Goal: Transaction & Acquisition: Purchase product/service

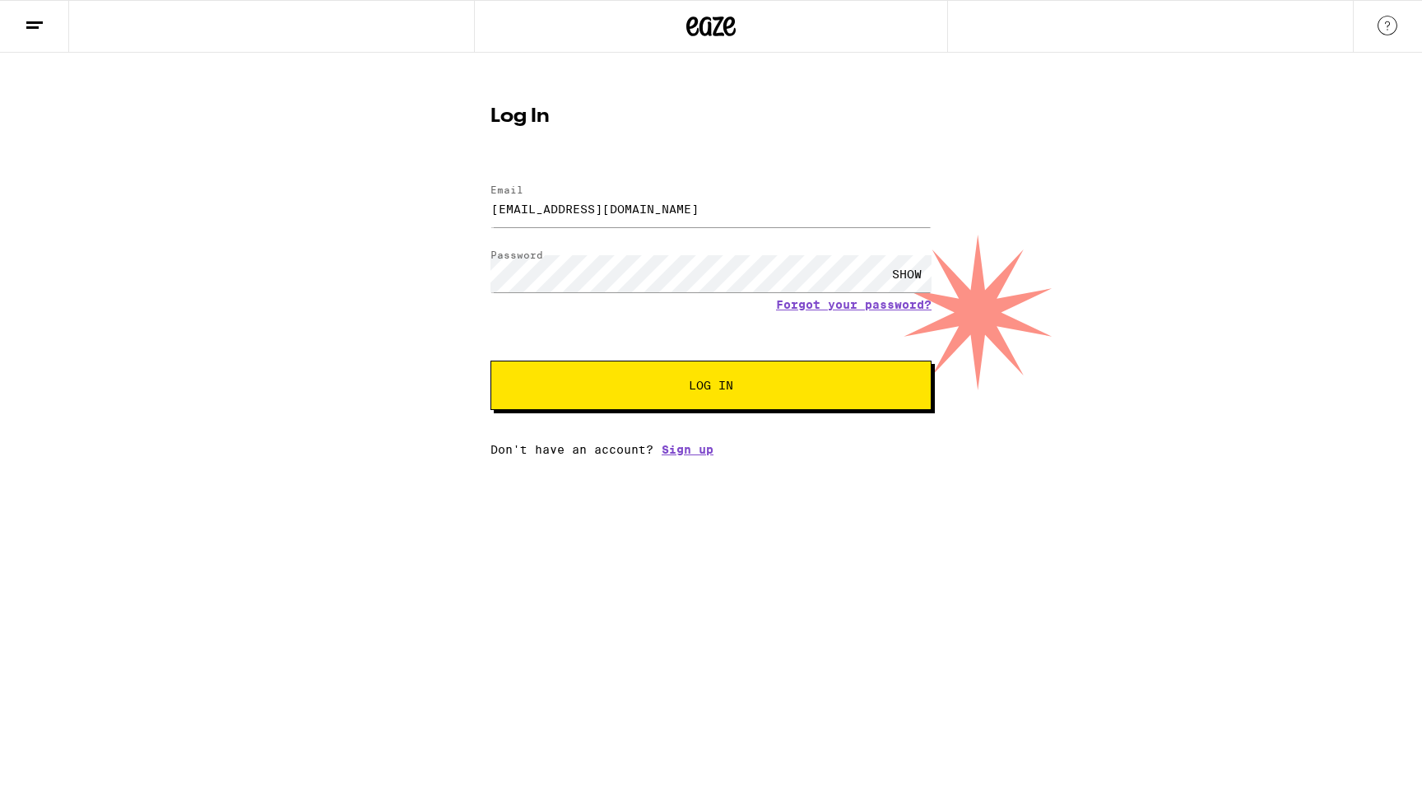
click at [636, 388] on span "Log In" at bounding box center [711, 385] width 308 height 12
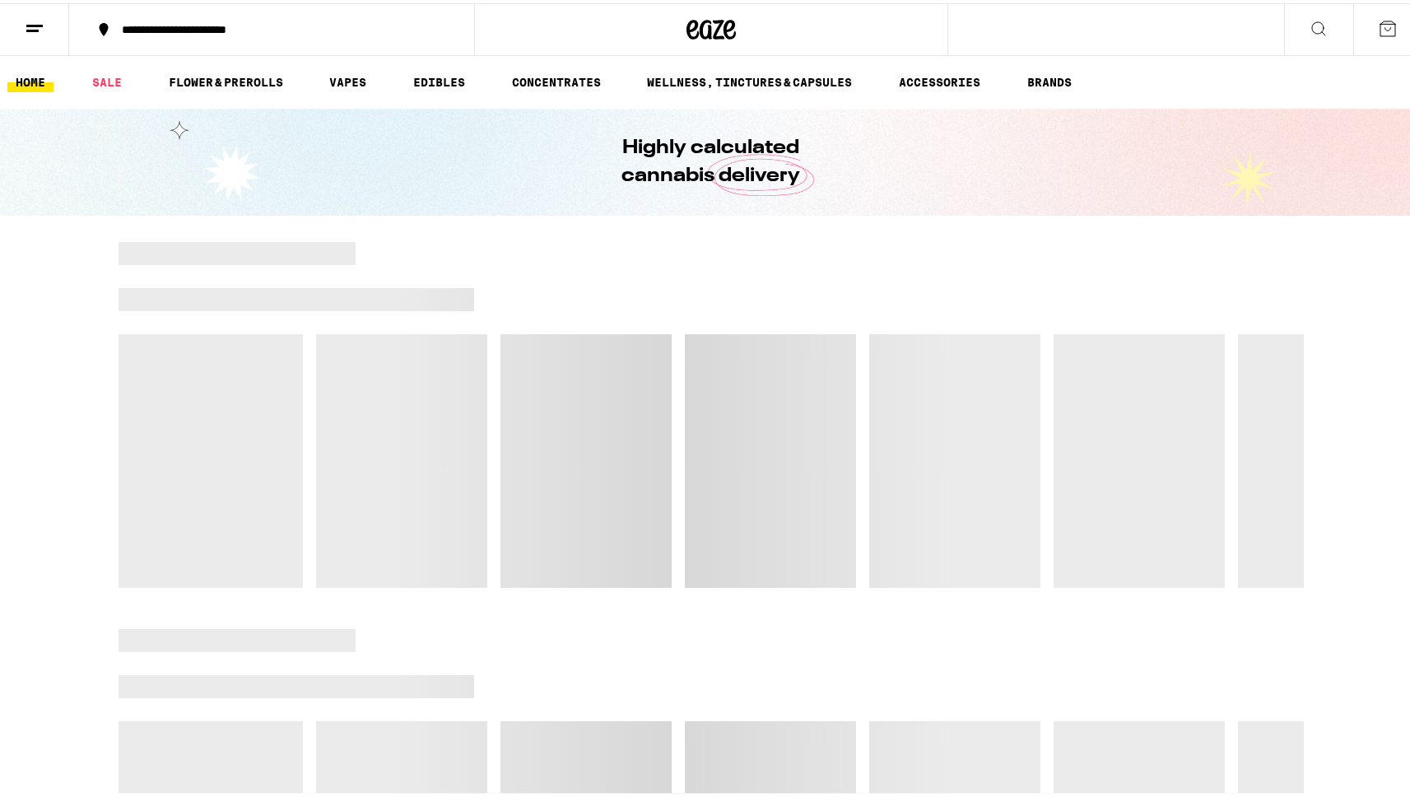
click at [161, 29] on div "**********" at bounding box center [280, 27] width 333 height 12
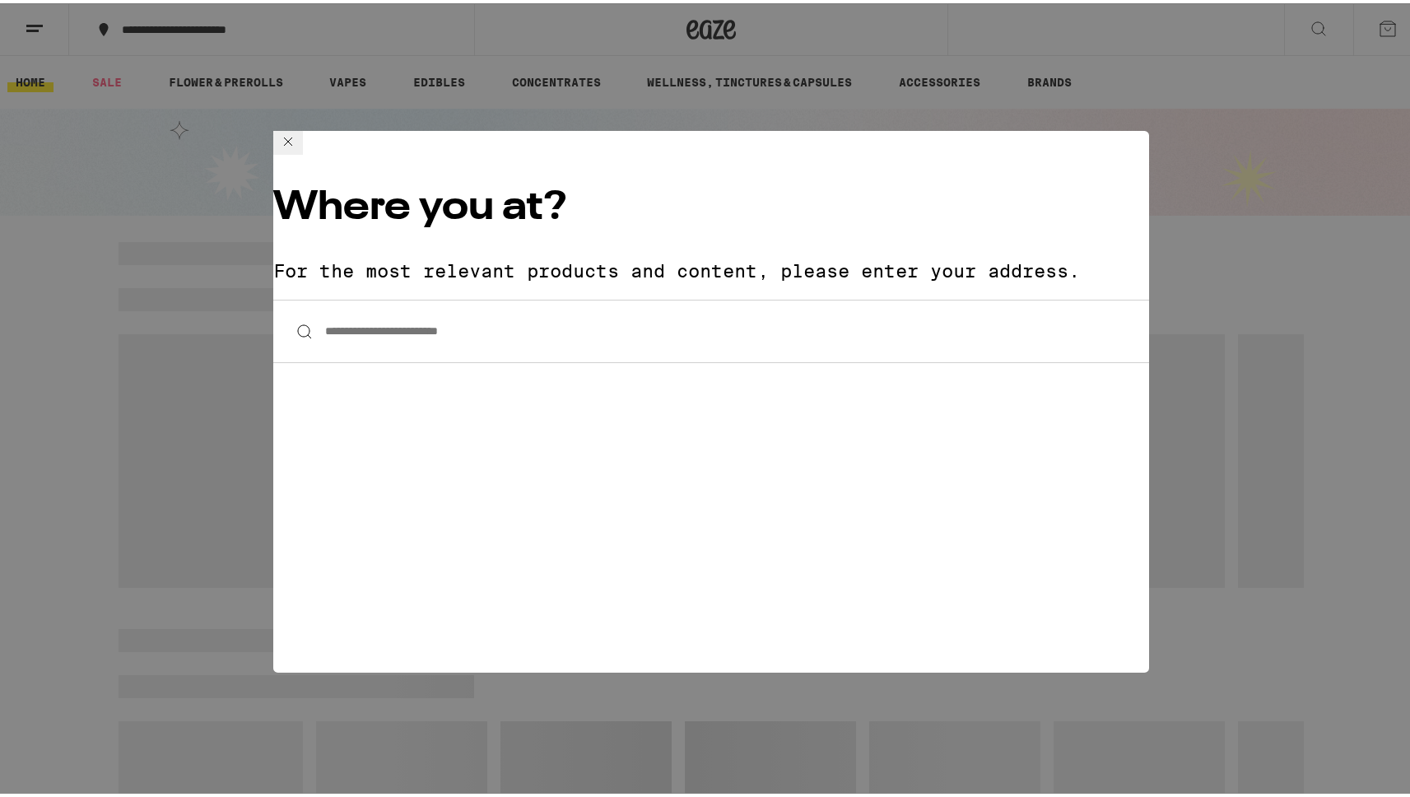
click at [454, 296] on input "**********" at bounding box center [711, 327] width 876 height 63
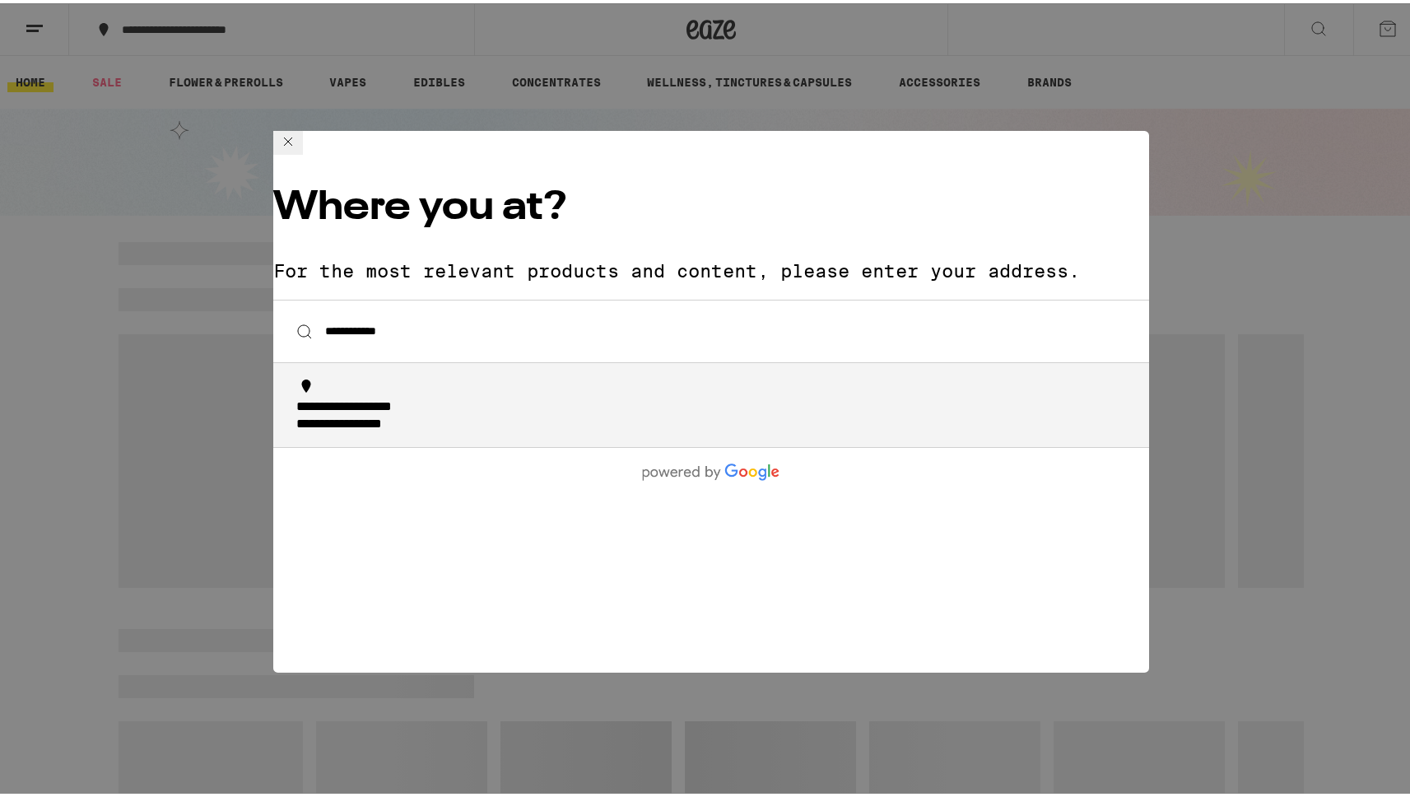
click at [471, 396] on div "**********" at bounding box center [716, 413] width 840 height 35
type input "**********"
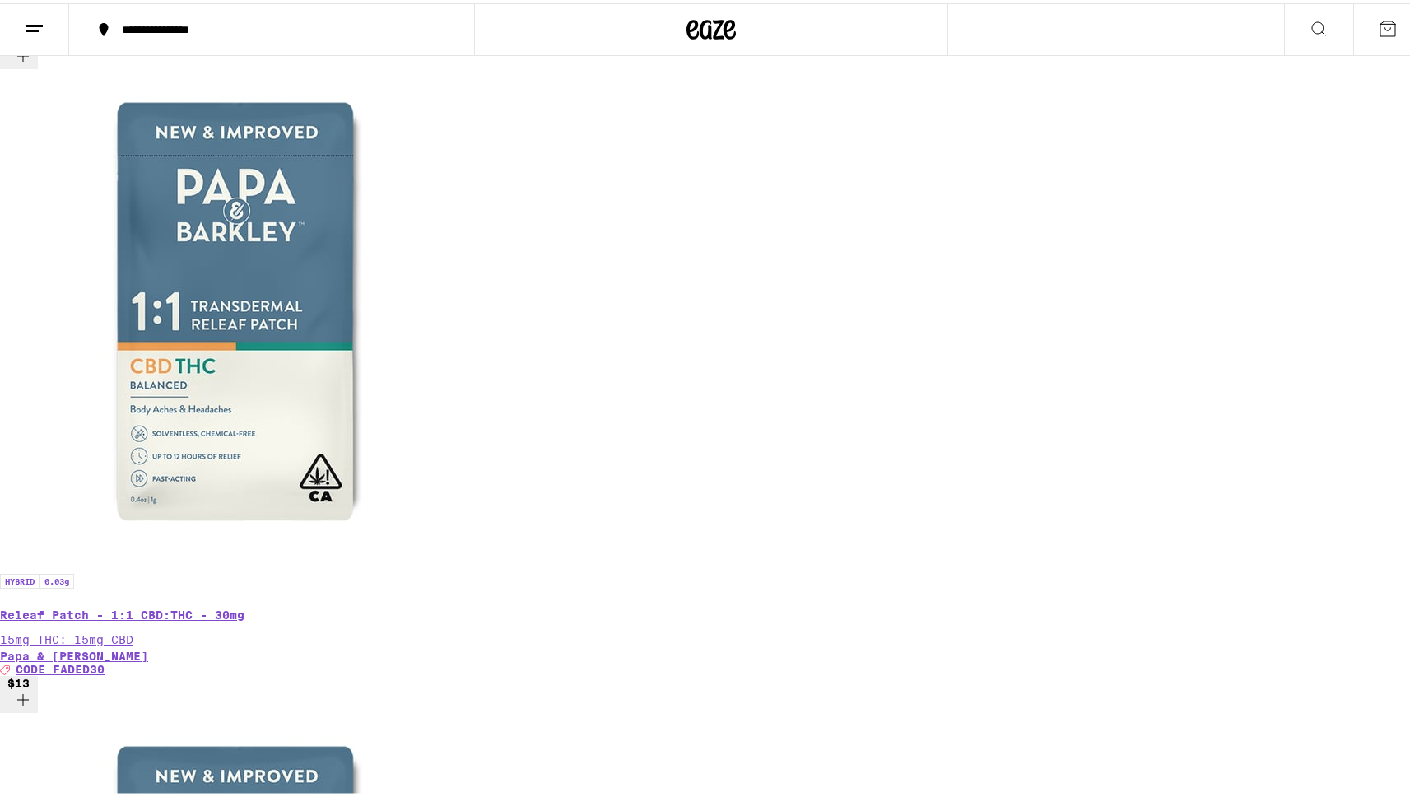
scroll to position [1575, 0]
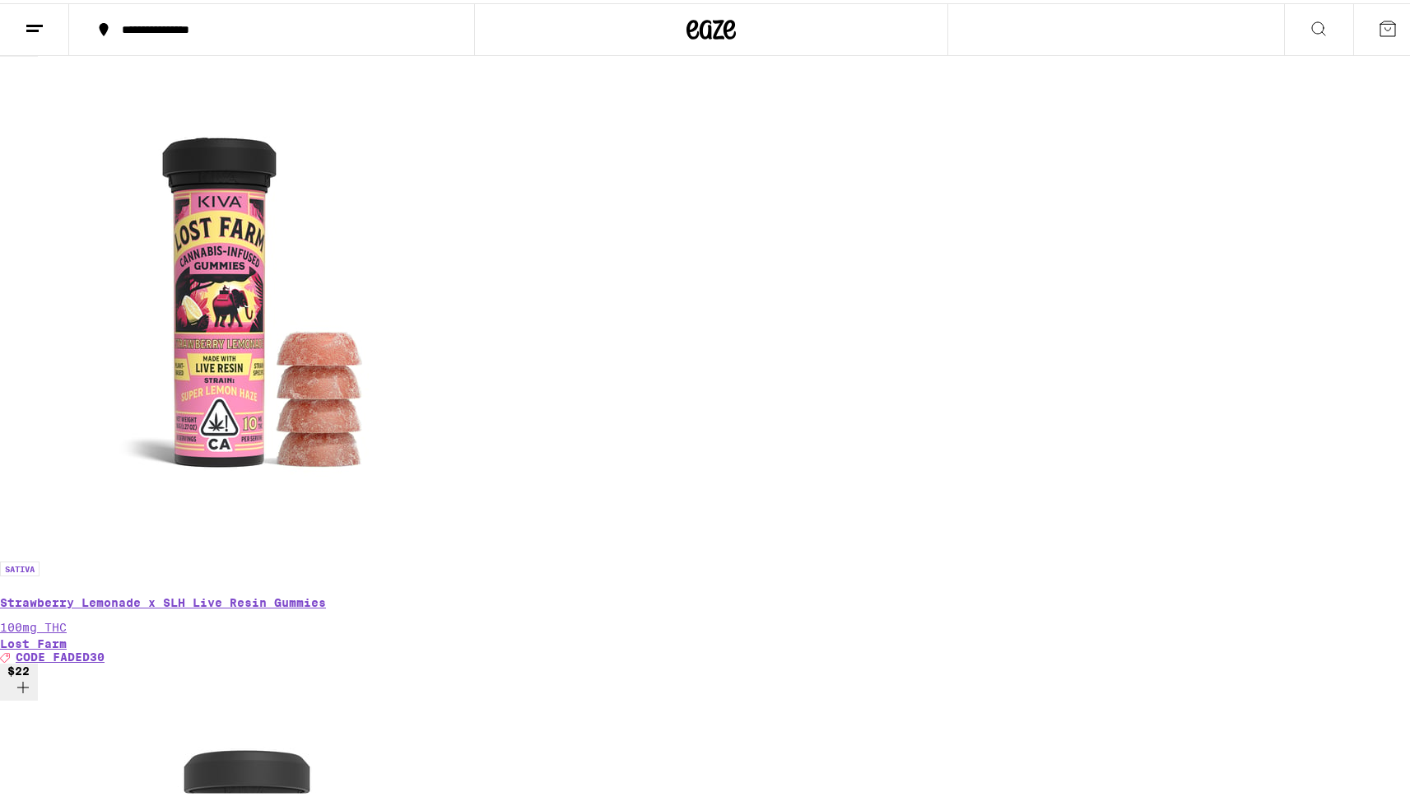
scroll to position [0, 2939]
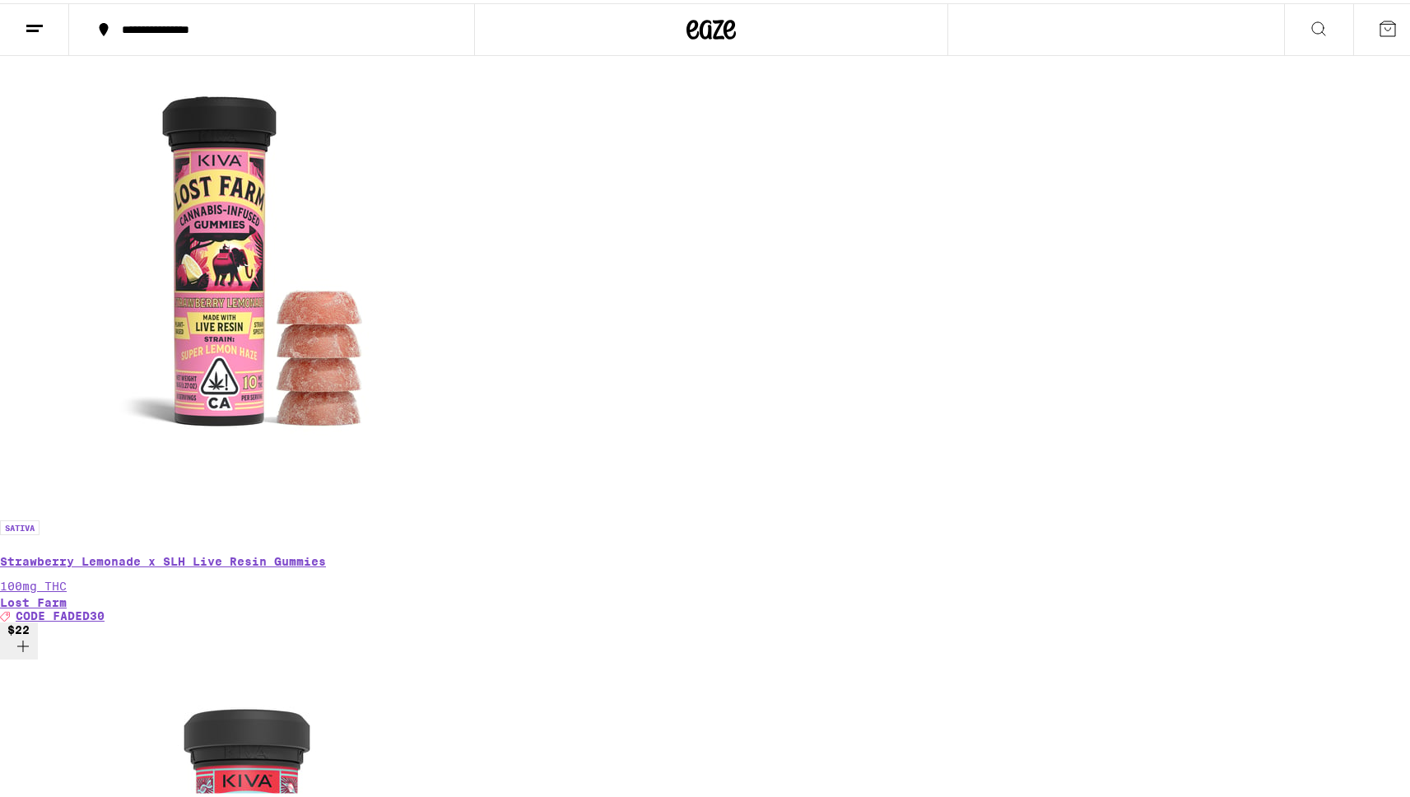
scroll to position [966, 0]
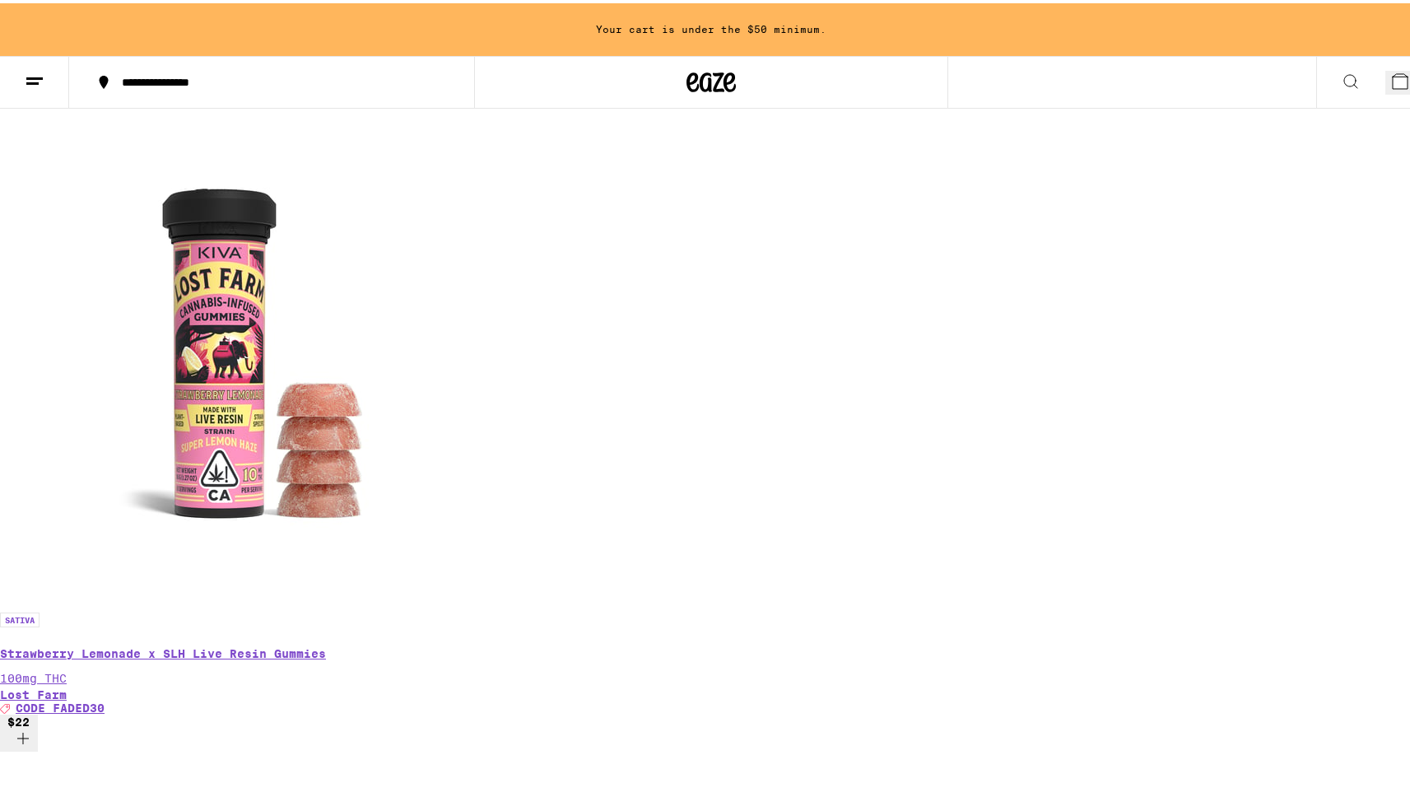
scroll to position [1019, 0]
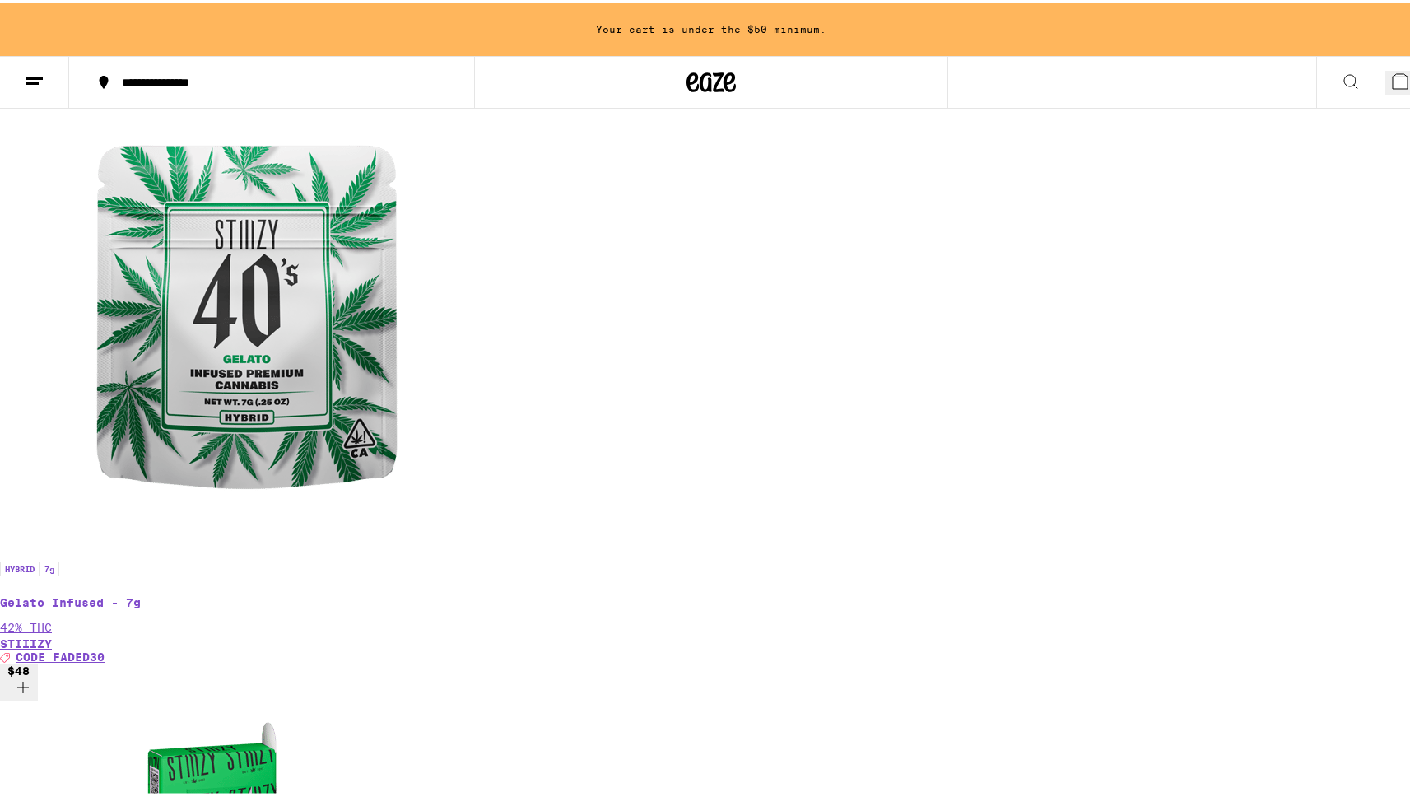
scroll to position [0, 16799]
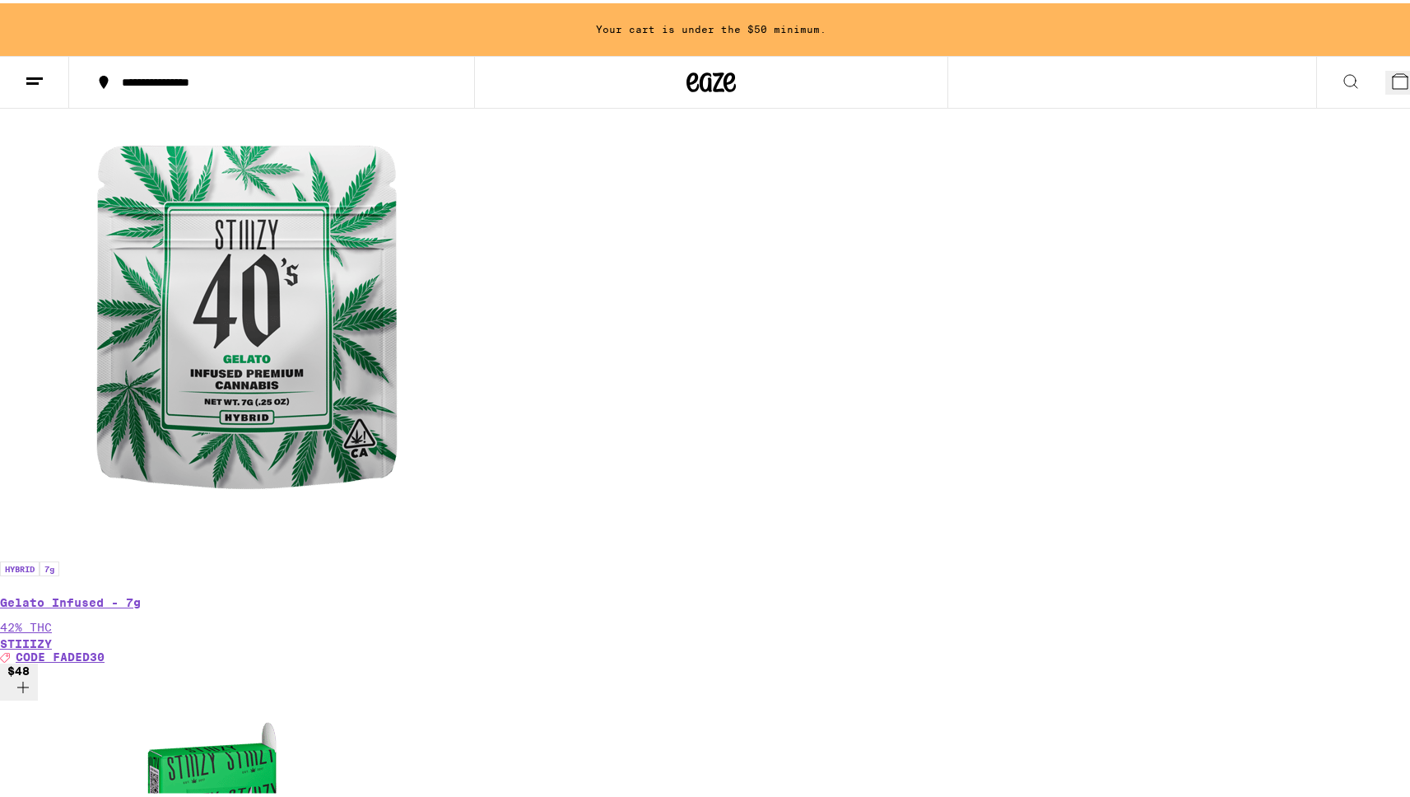
scroll to position [966, 0]
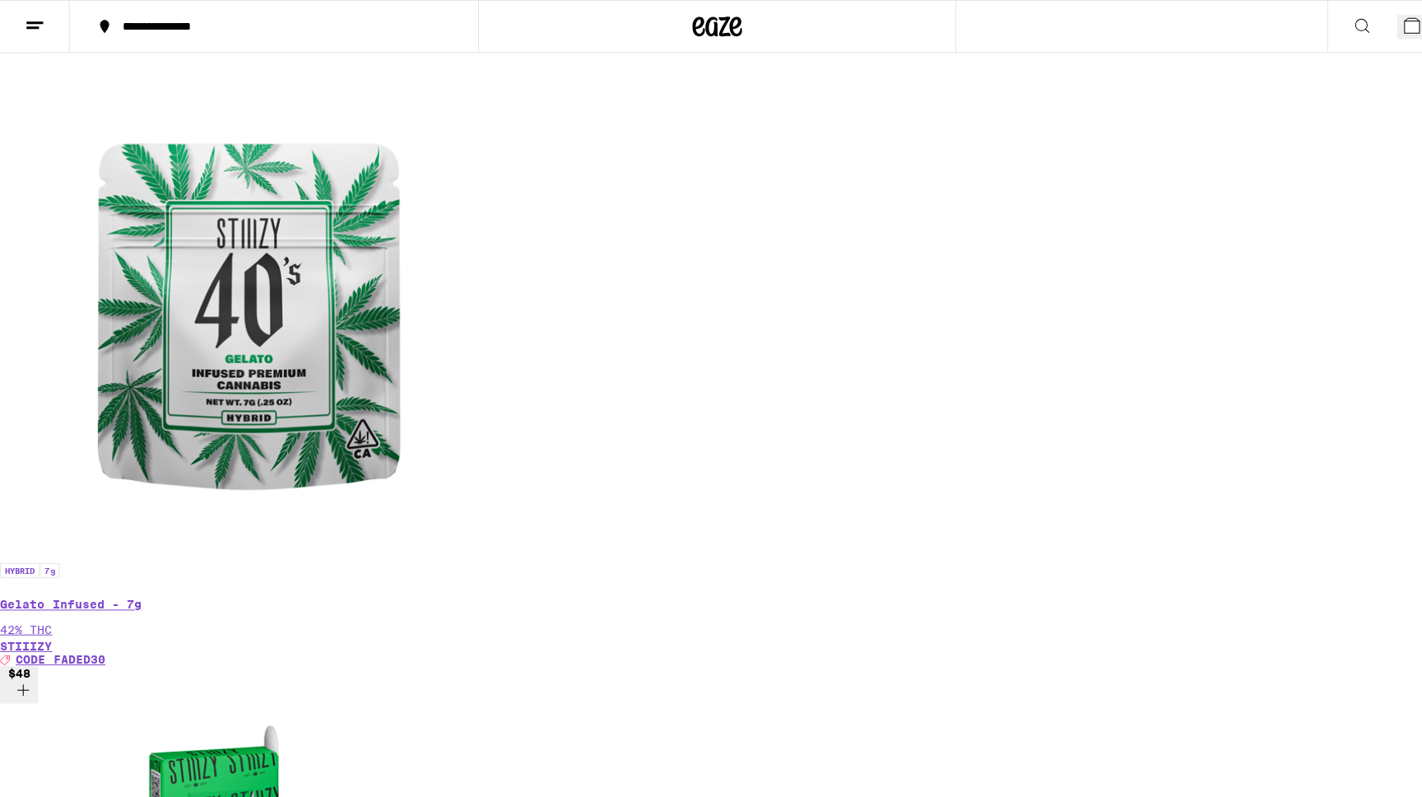
scroll to position [0, 5381]
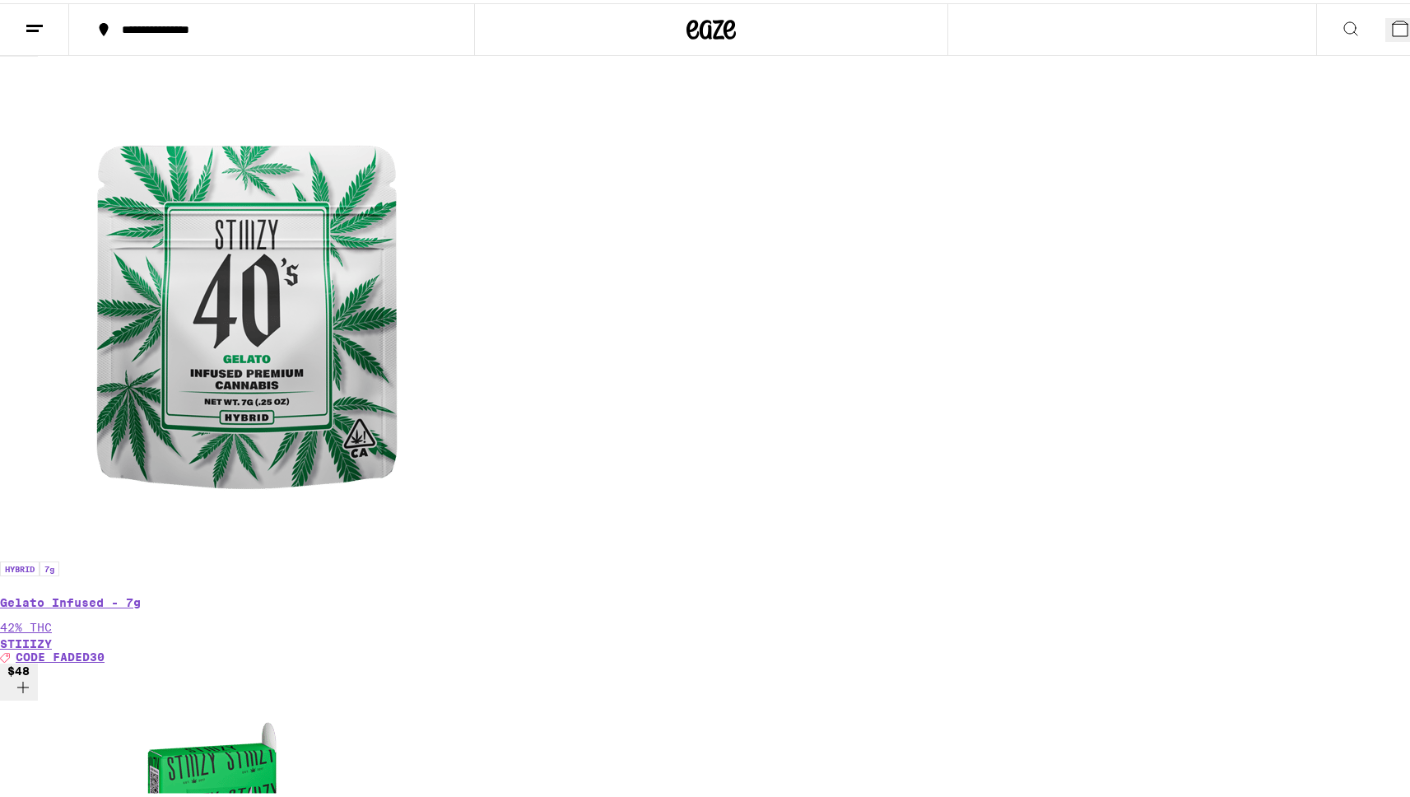
click at [1385, 30] on button "2" at bounding box center [1403, 27] width 37 height 24
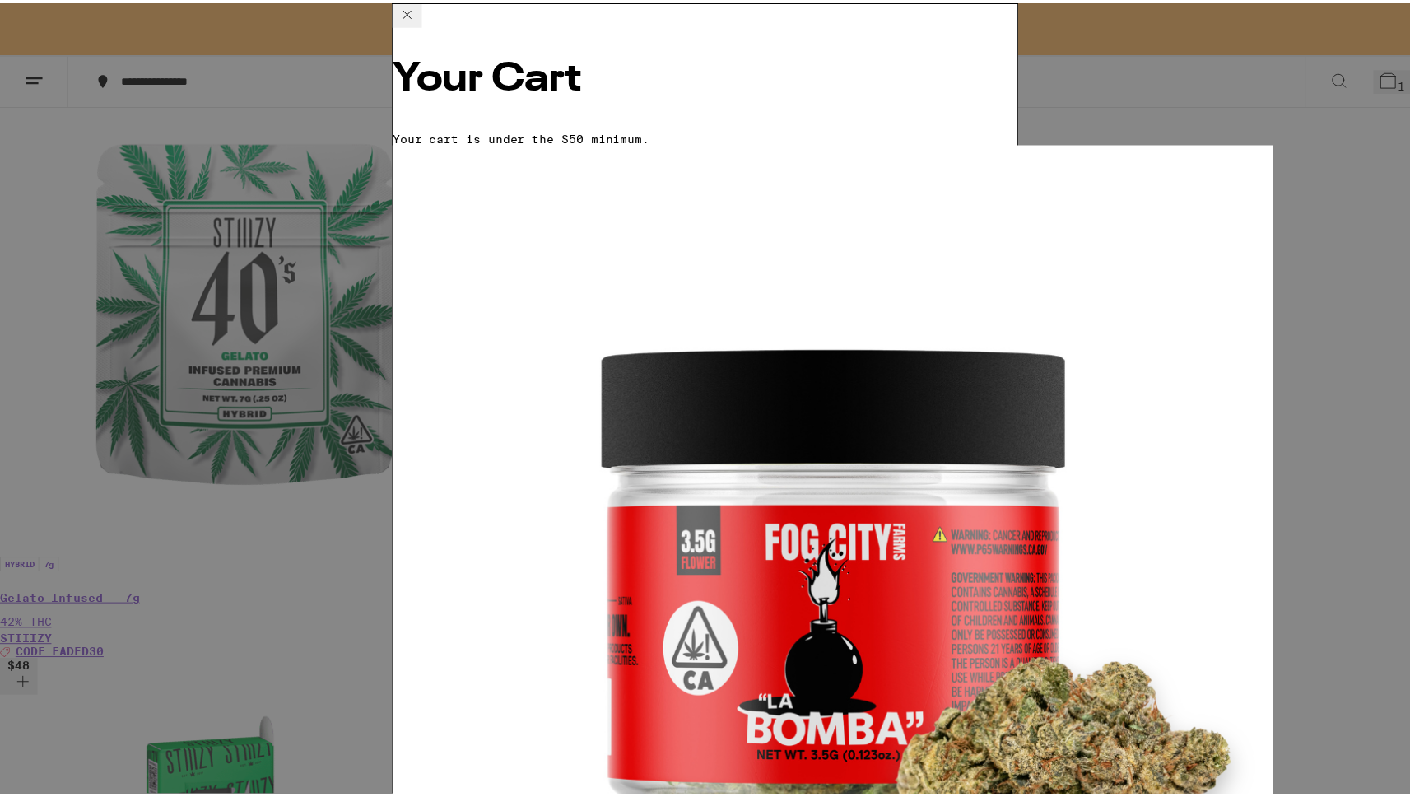
scroll to position [0, 0]
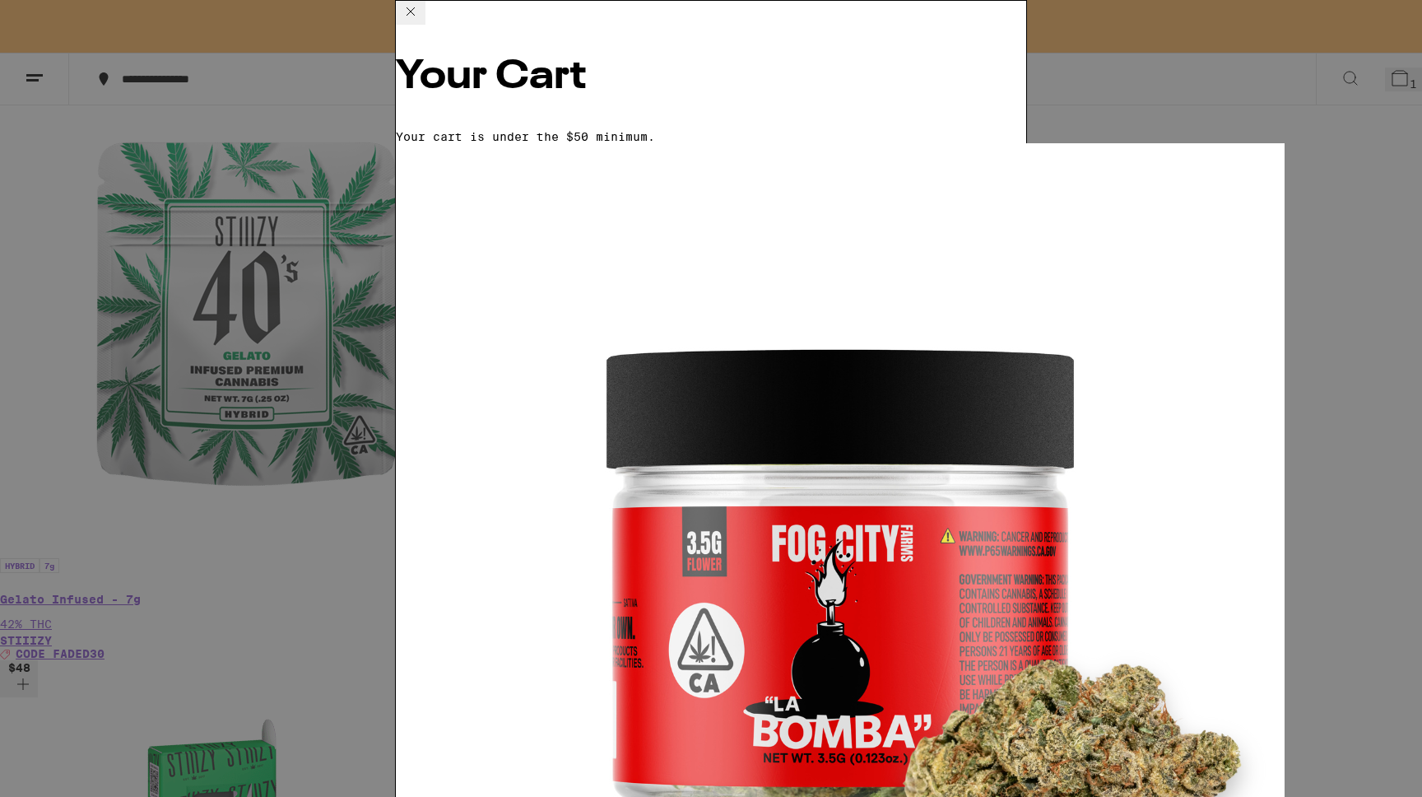
click at [421, 21] on icon at bounding box center [411, 12] width 20 height 20
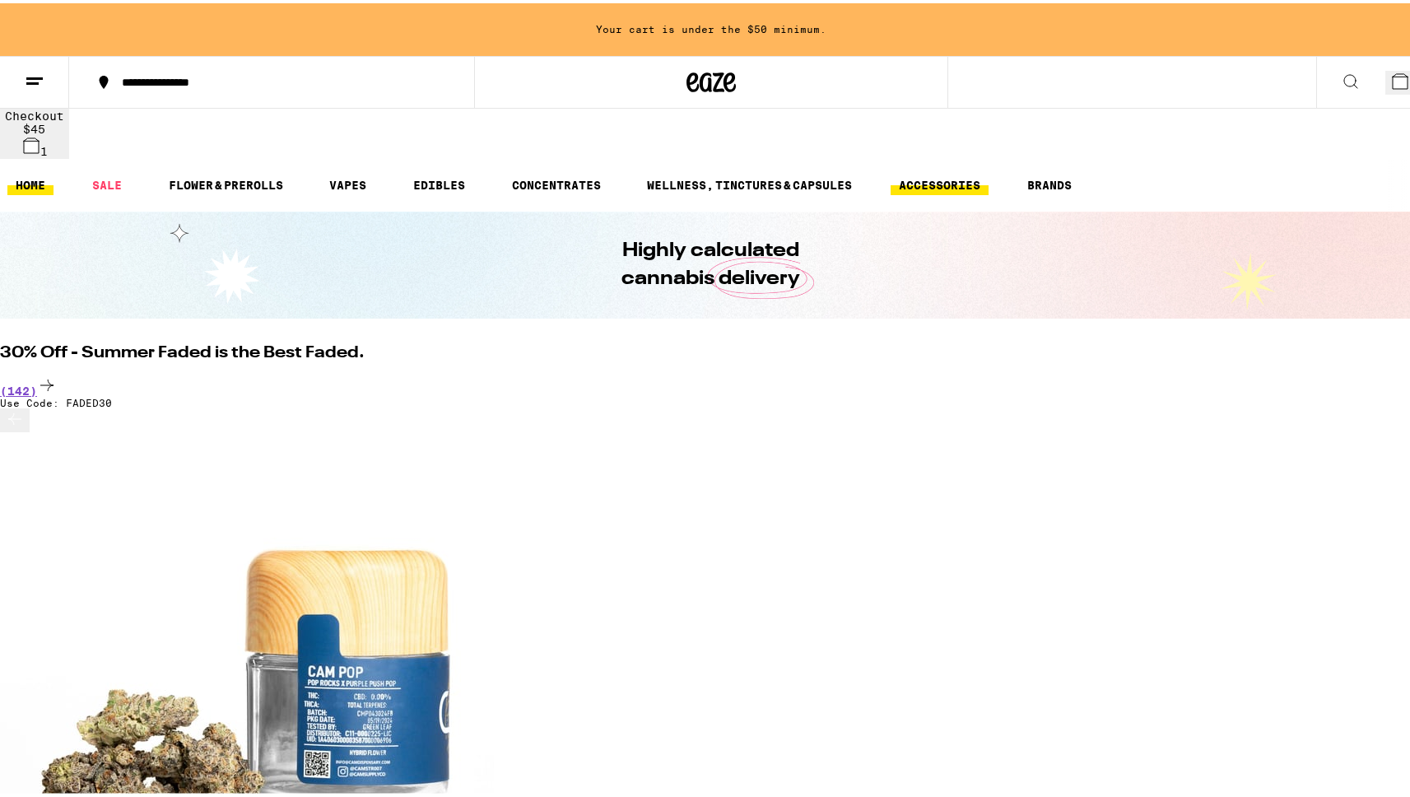
click at [927, 172] on link "ACCESSORIES" at bounding box center [940, 182] width 98 height 20
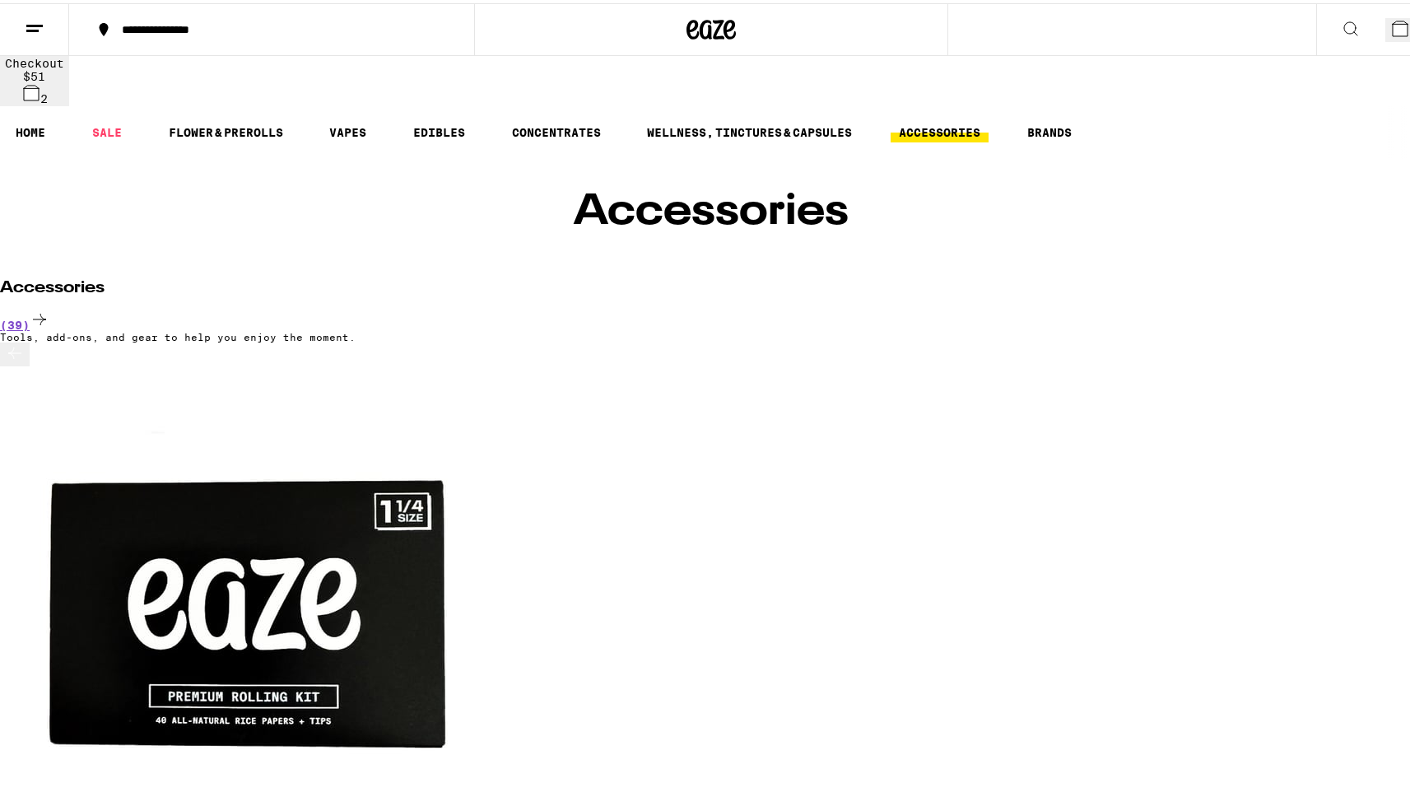
click at [1385, 30] on button "2" at bounding box center [1403, 27] width 37 height 24
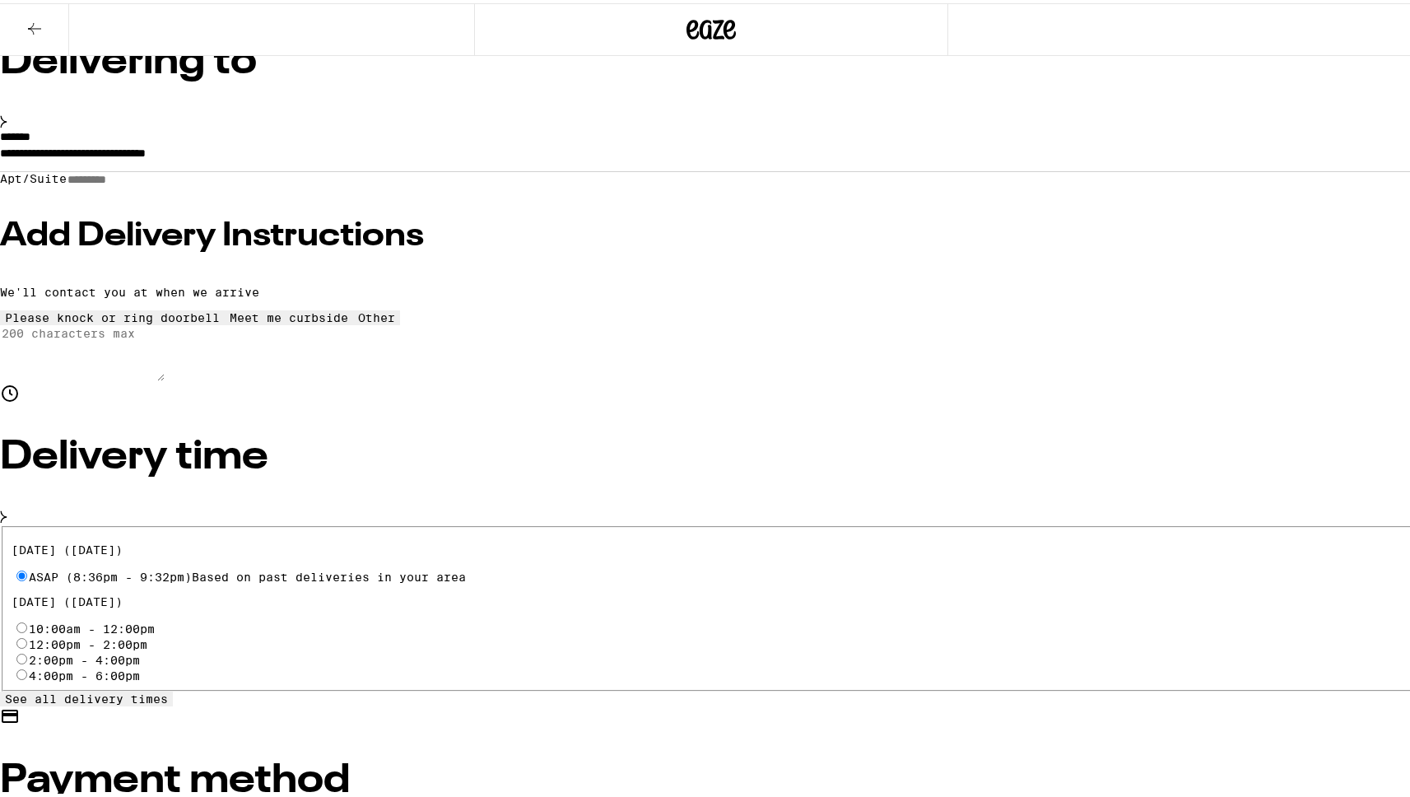
scroll to position [230, 0]
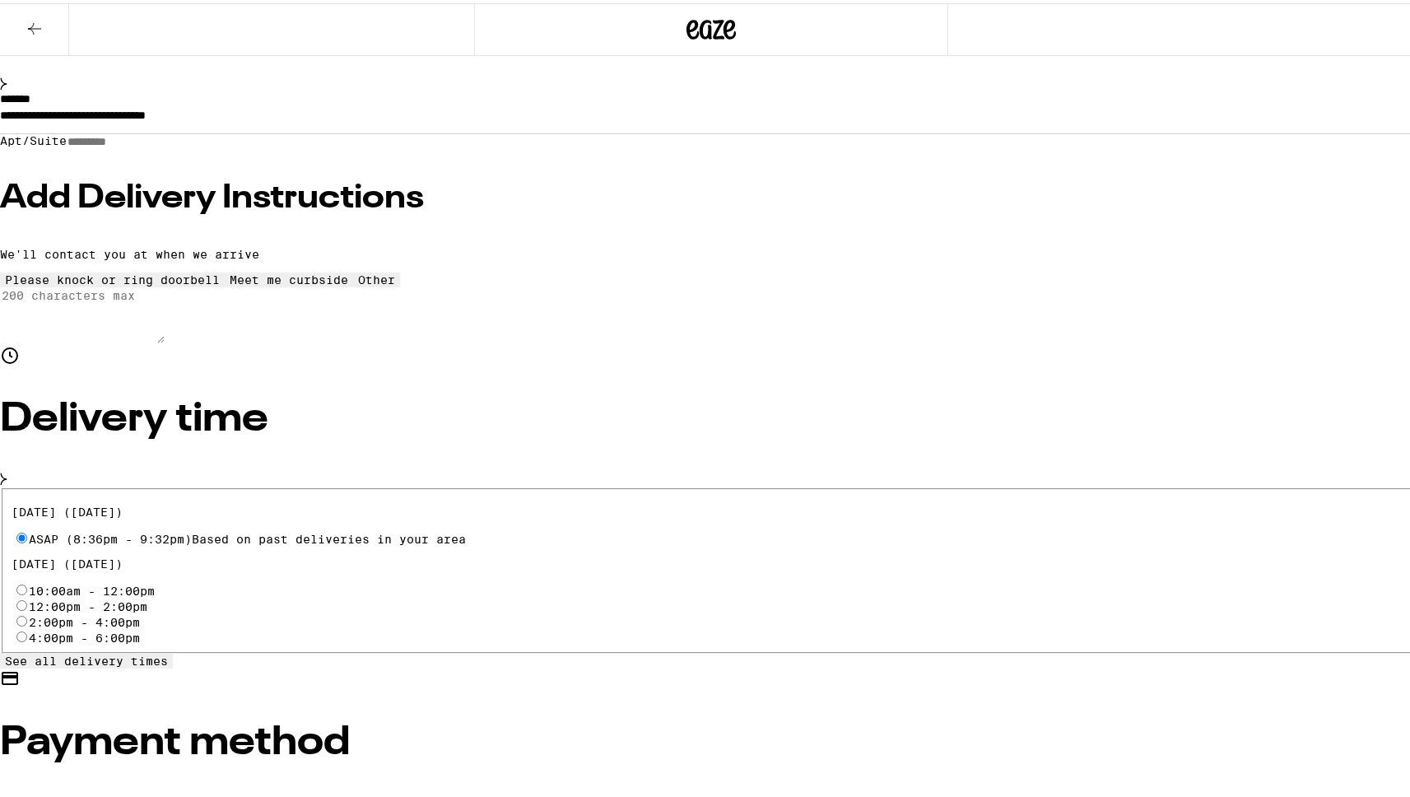
scroll to position [240, 0]
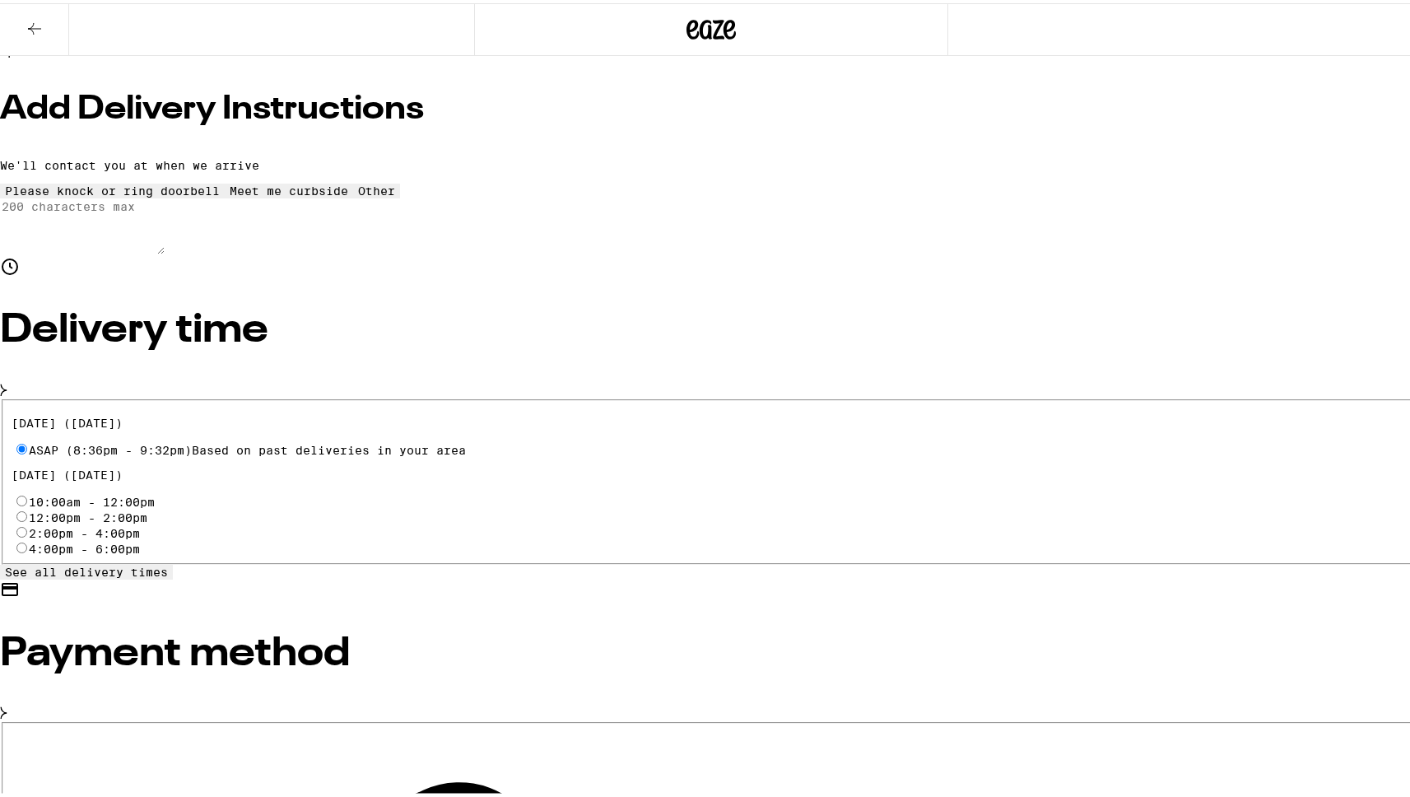
scroll to position [343, 0]
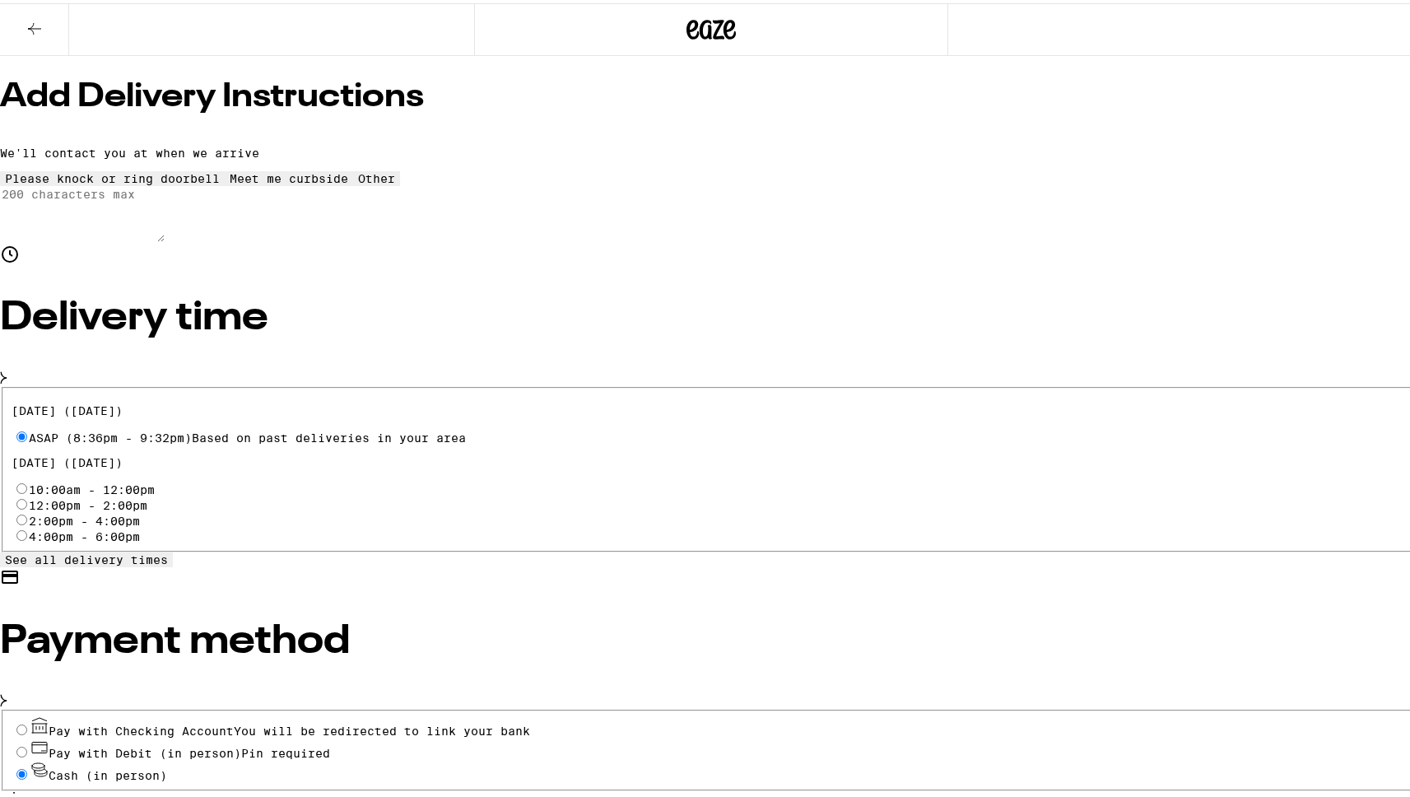
radio input "false"
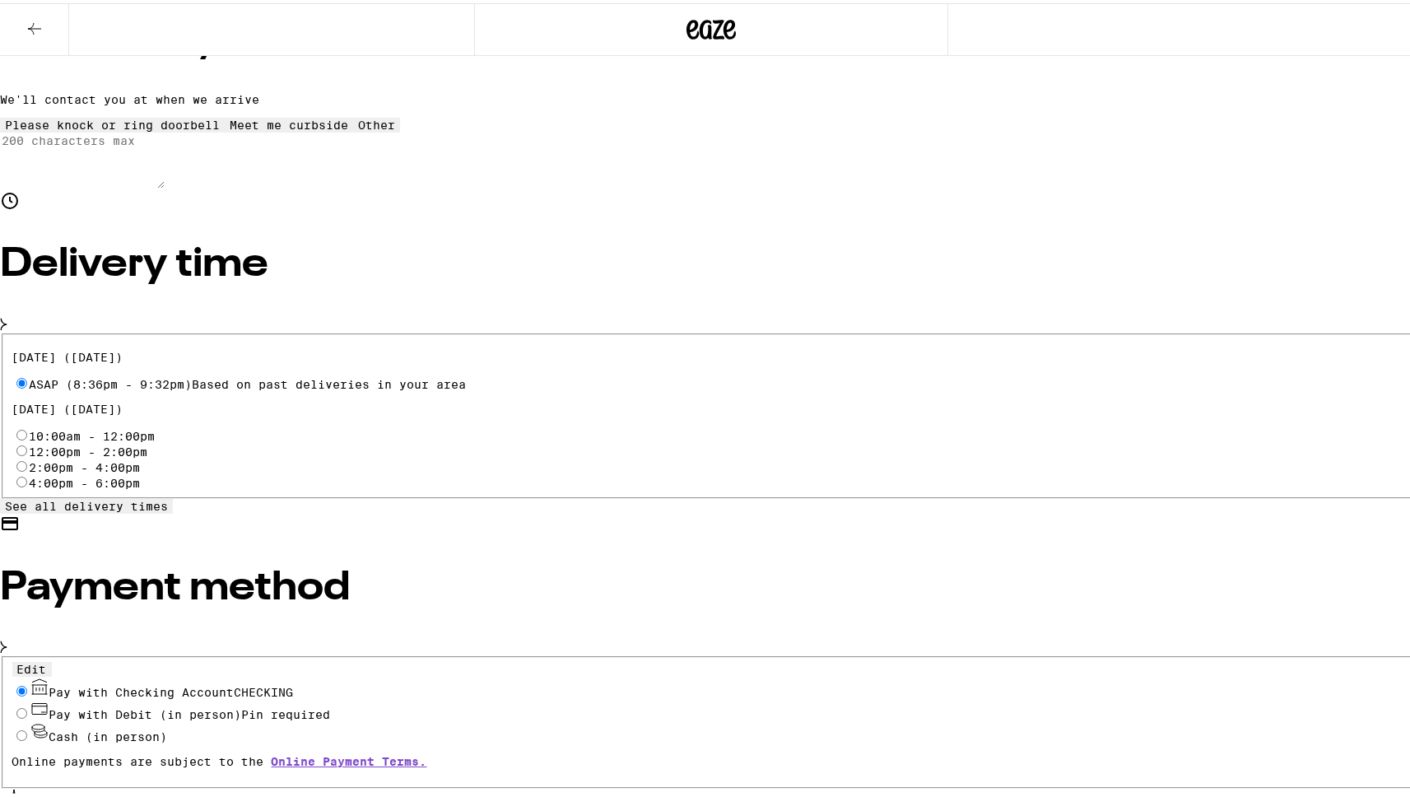
scroll to position [0, 0]
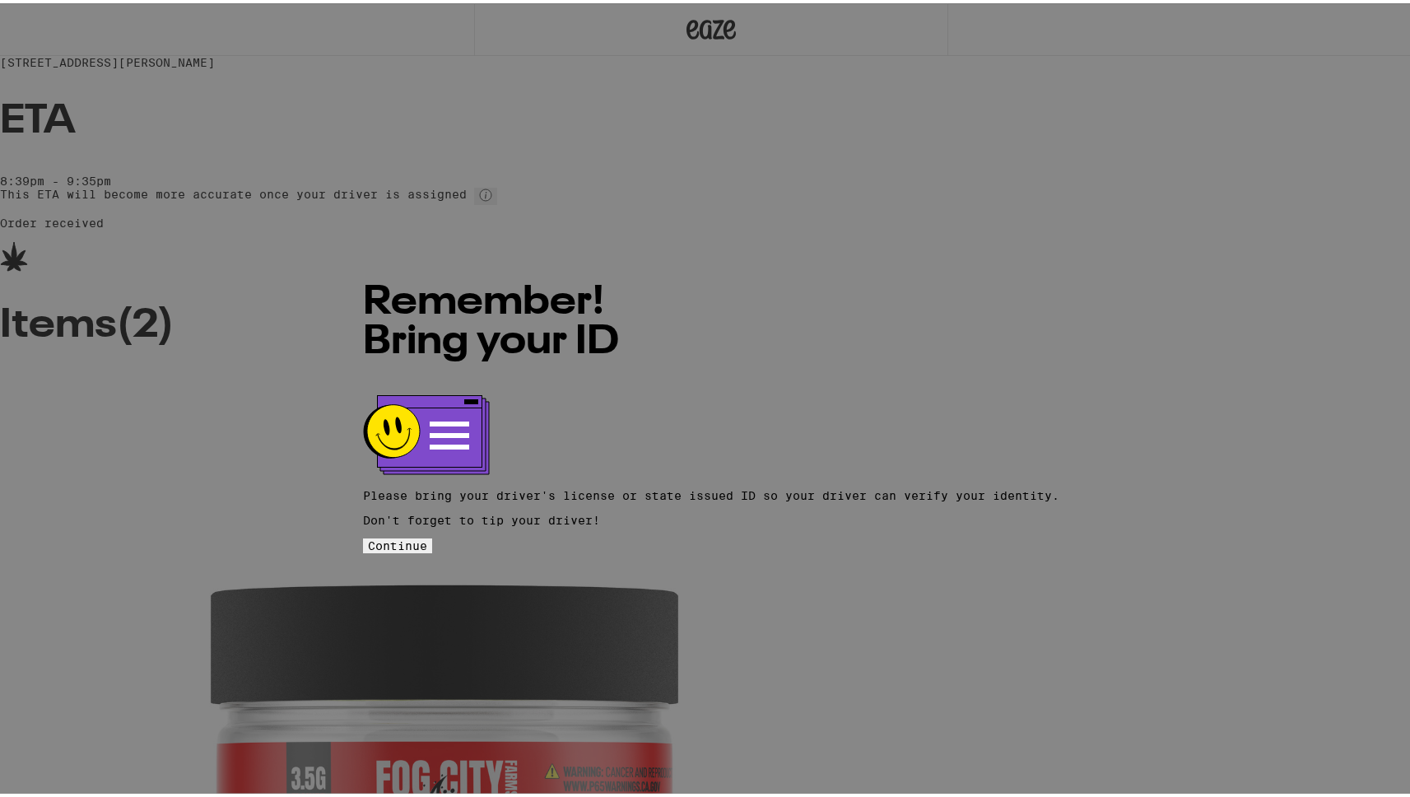
click at [427, 536] on span "Continue" at bounding box center [397, 542] width 59 height 13
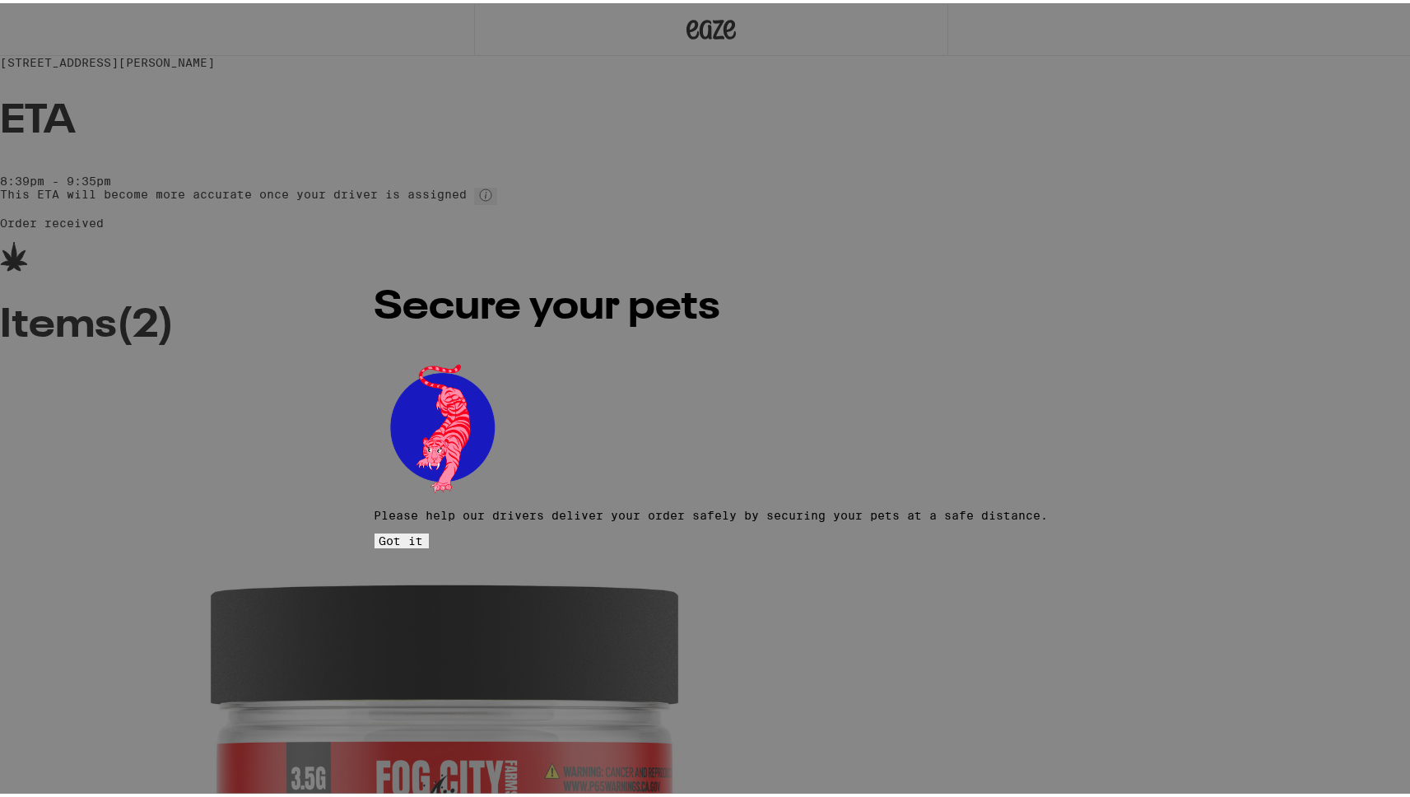
click at [424, 531] on span "Got it" at bounding box center [401, 537] width 44 height 13
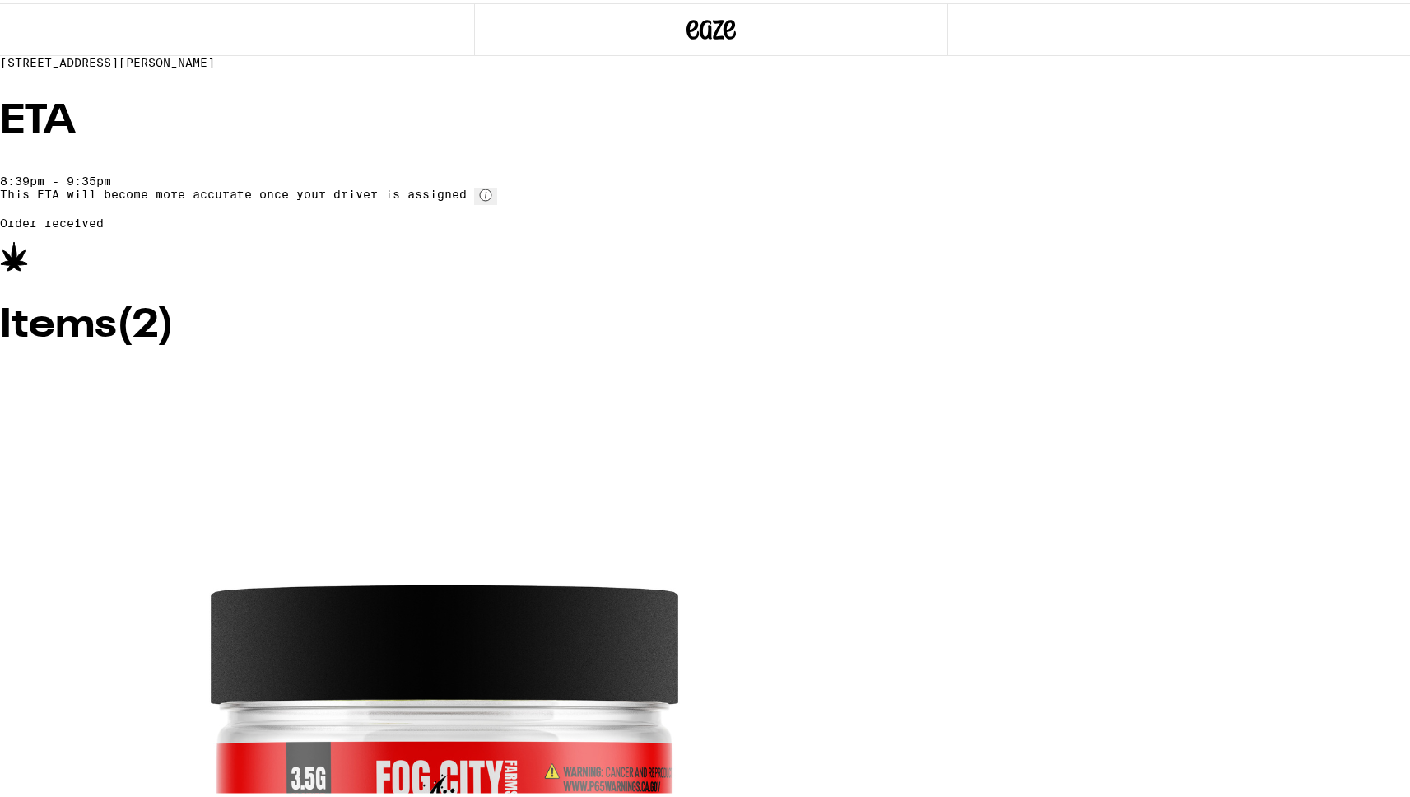
scroll to position [20, 0]
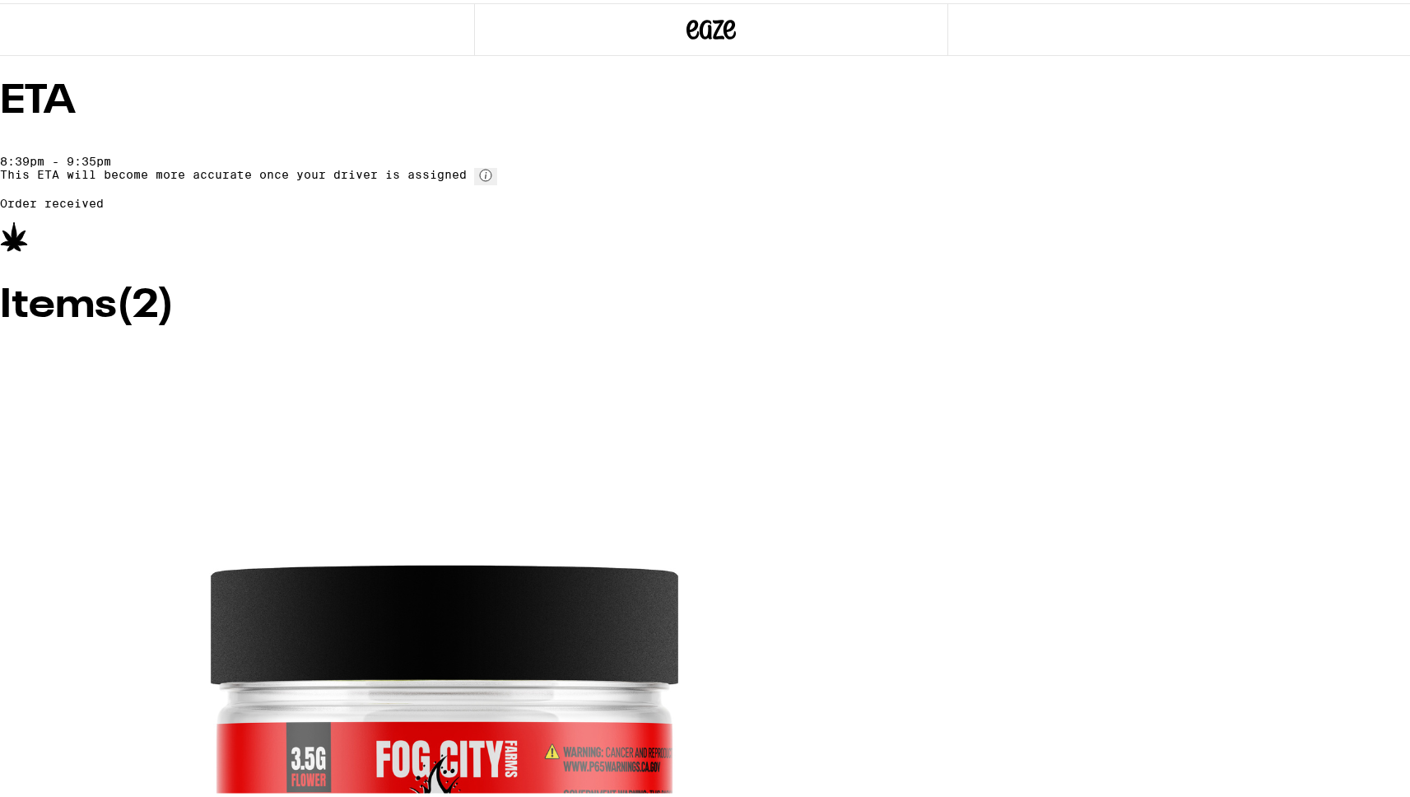
click at [704, 24] on icon at bounding box center [712, 26] width 25 height 20
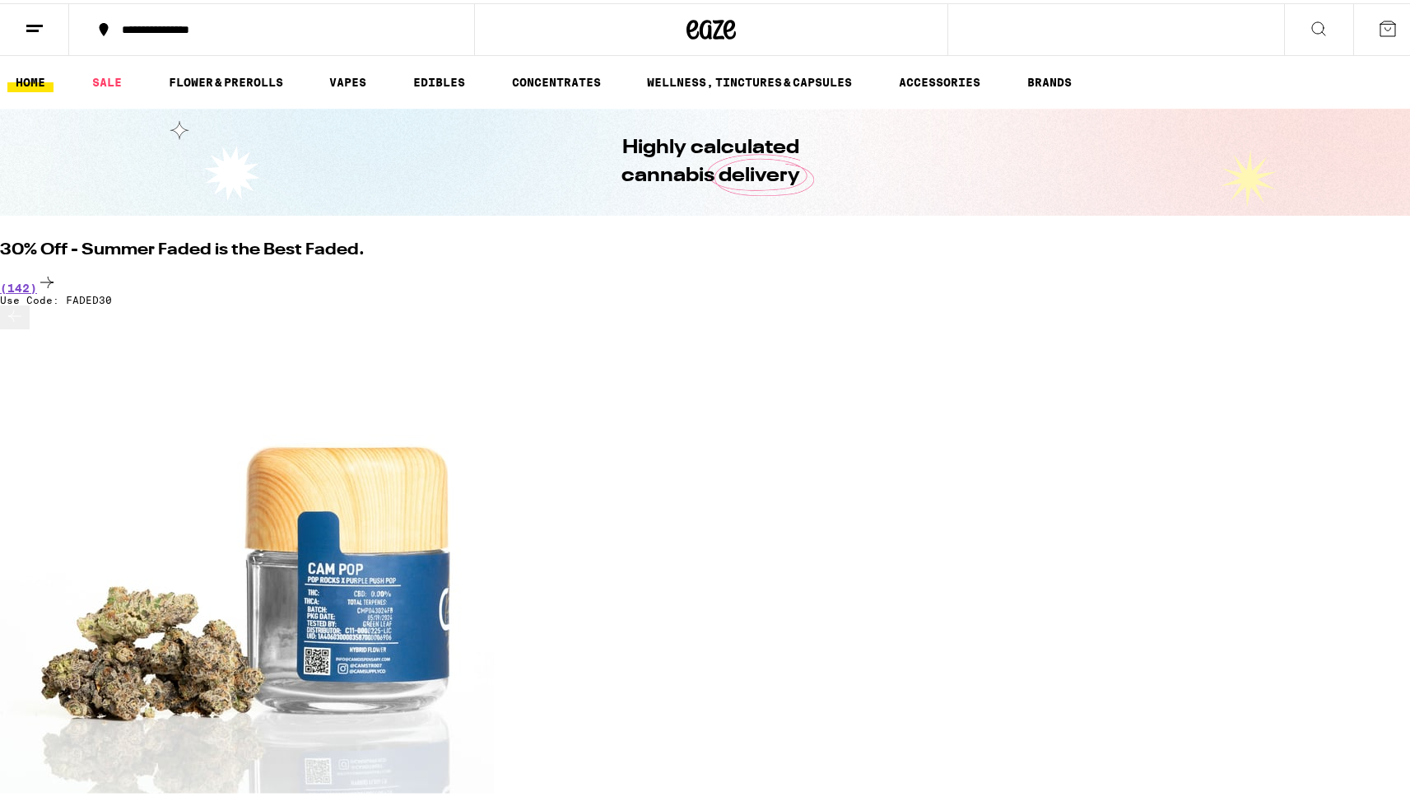
click at [1380, 26] on icon at bounding box center [1388, 26] width 20 height 20
click at [36, 28] on icon at bounding box center [35, 26] width 20 height 20
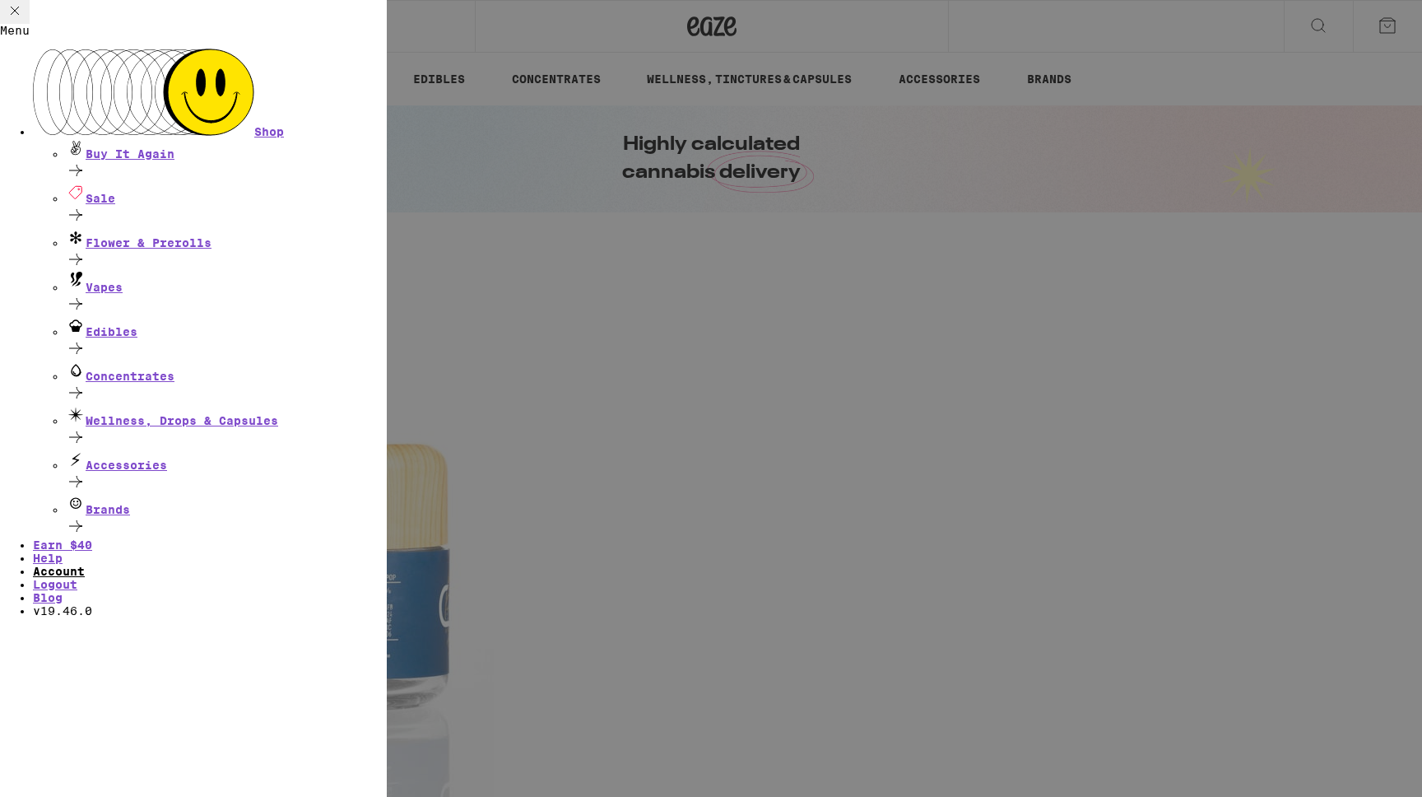
click at [85, 565] on link "Account" at bounding box center [59, 571] width 52 height 13
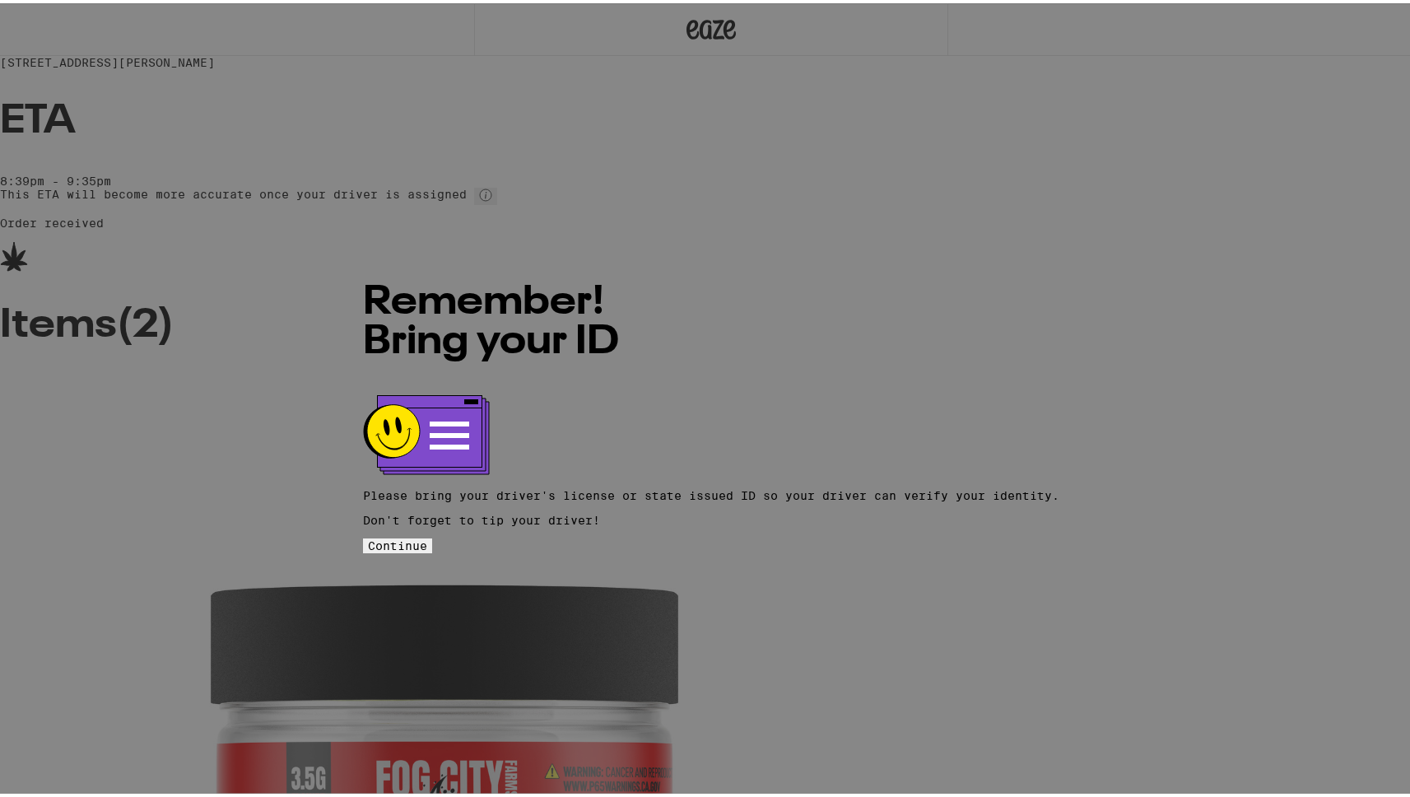
click at [432, 535] on button "Continue" at bounding box center [397, 542] width 69 height 15
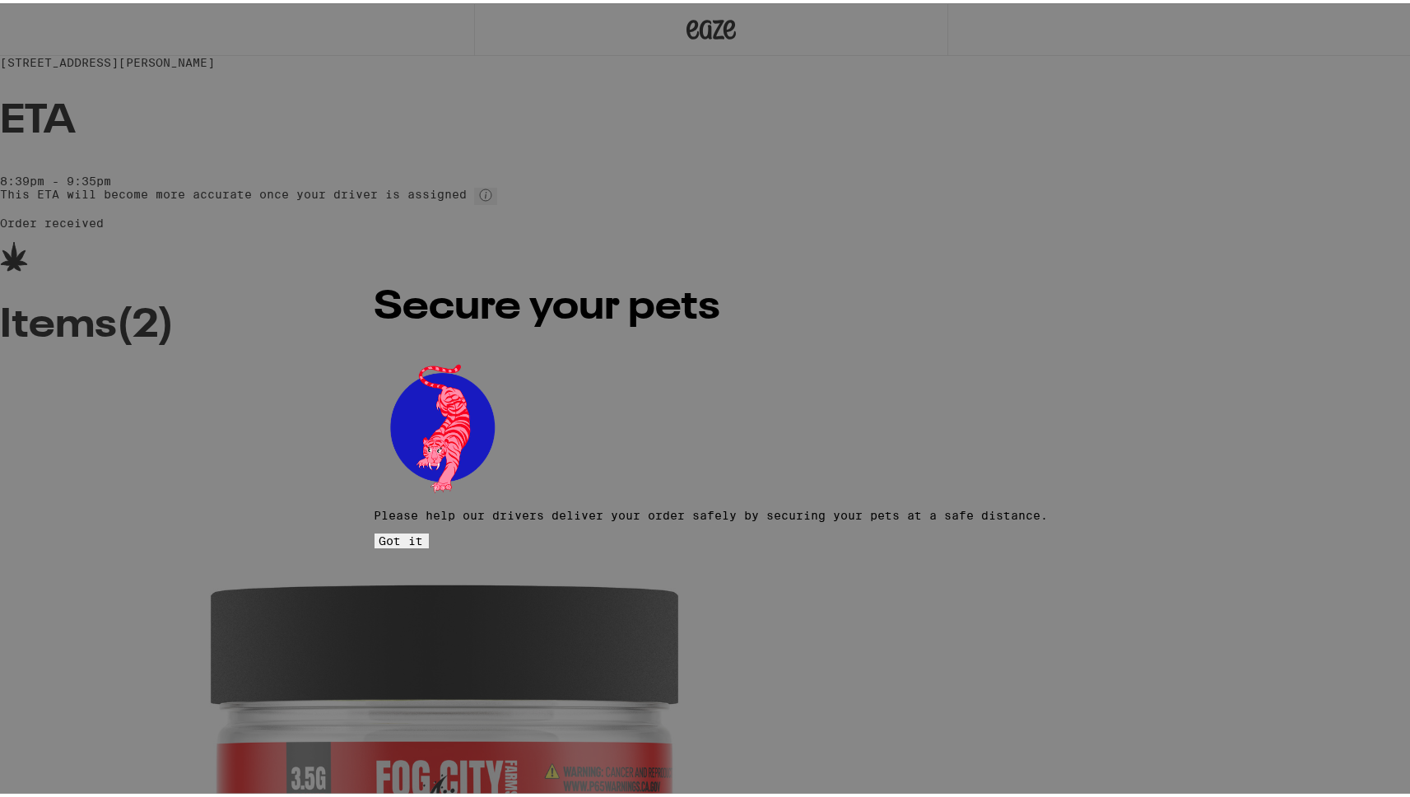
click at [429, 530] on button "Got it" at bounding box center [402, 537] width 54 height 15
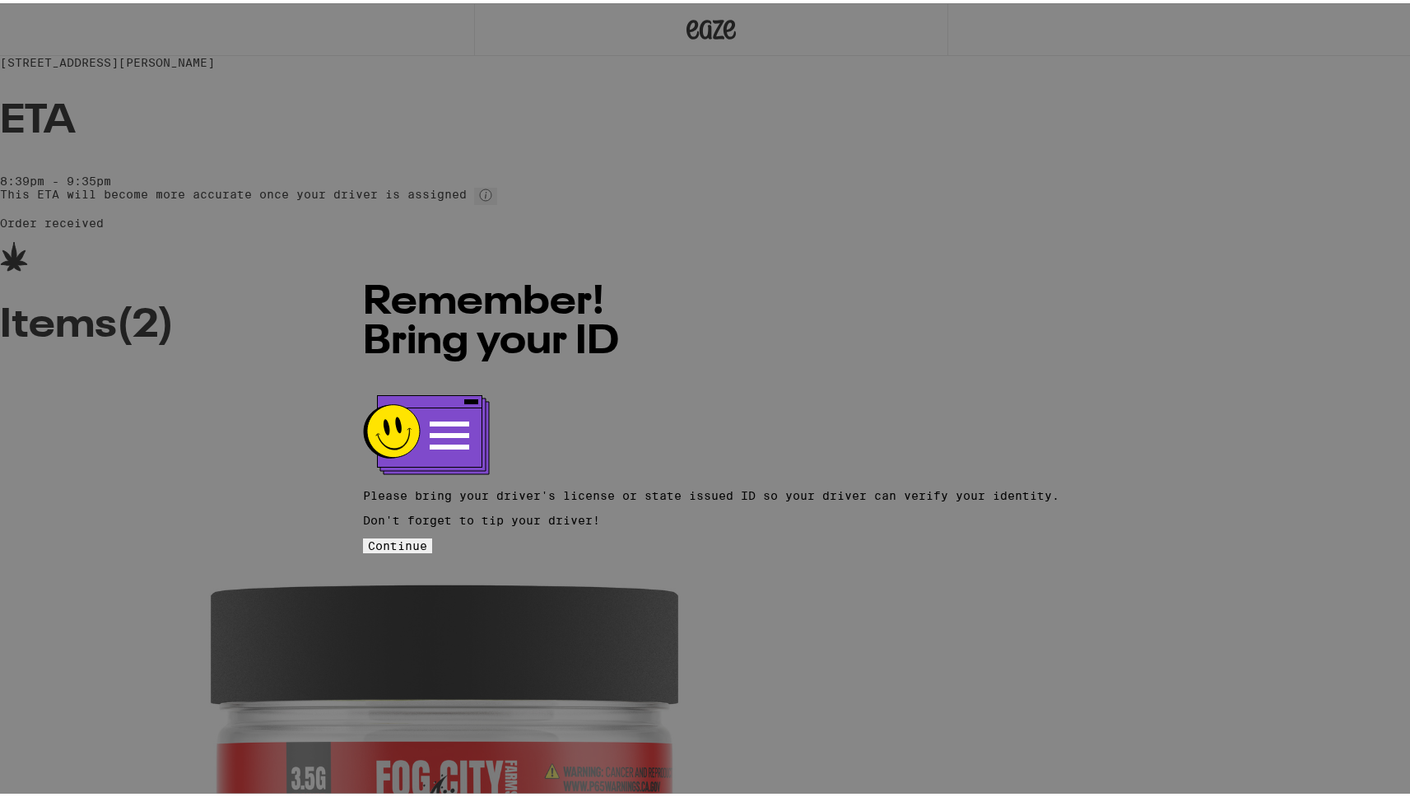
click at [669, 542] on div "Remember! Bring your ID Please bring your driver's license or state issued ID s…" at bounding box center [711, 398] width 696 height 303
click at [427, 536] on span "Continue" at bounding box center [397, 542] width 59 height 13
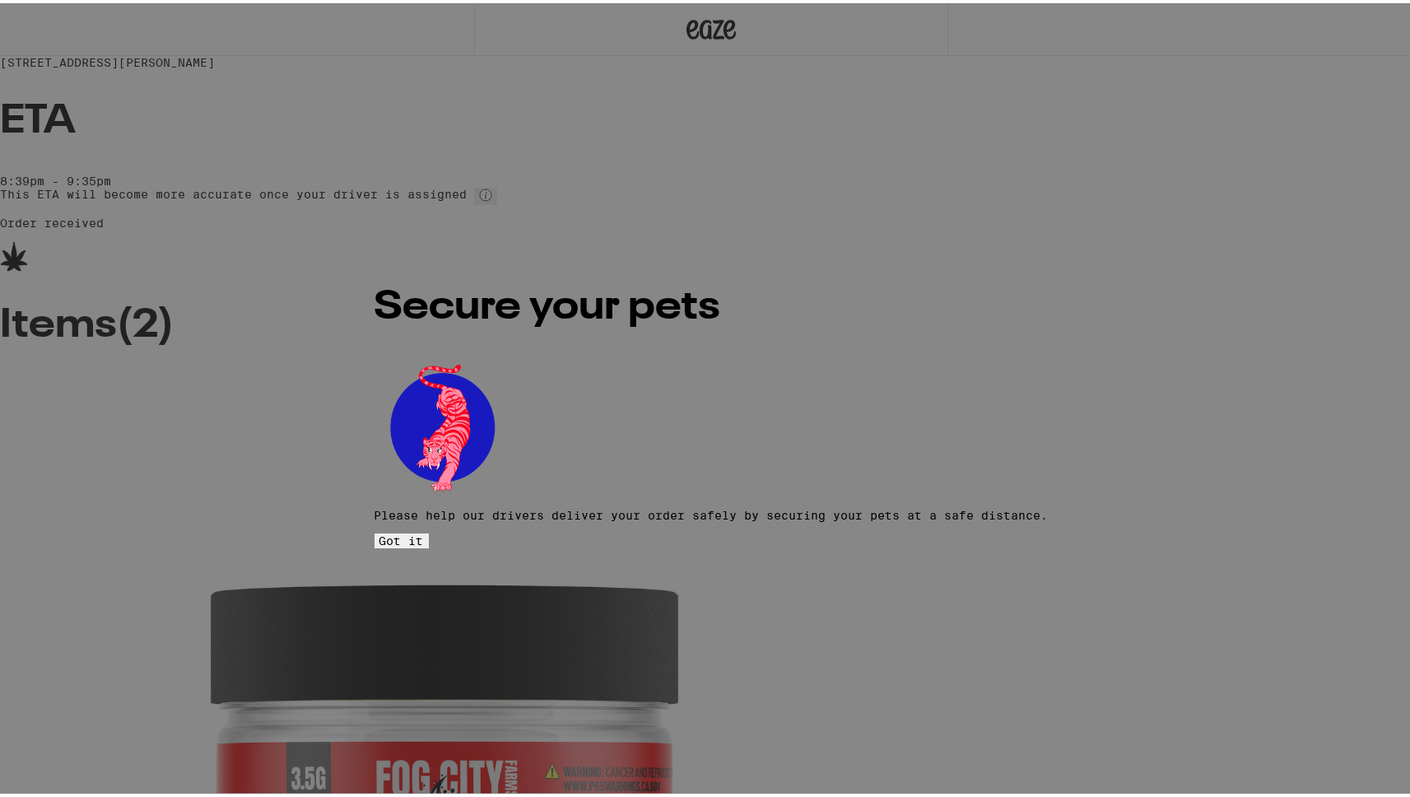
click at [424, 531] on span "Got it" at bounding box center [401, 537] width 44 height 13
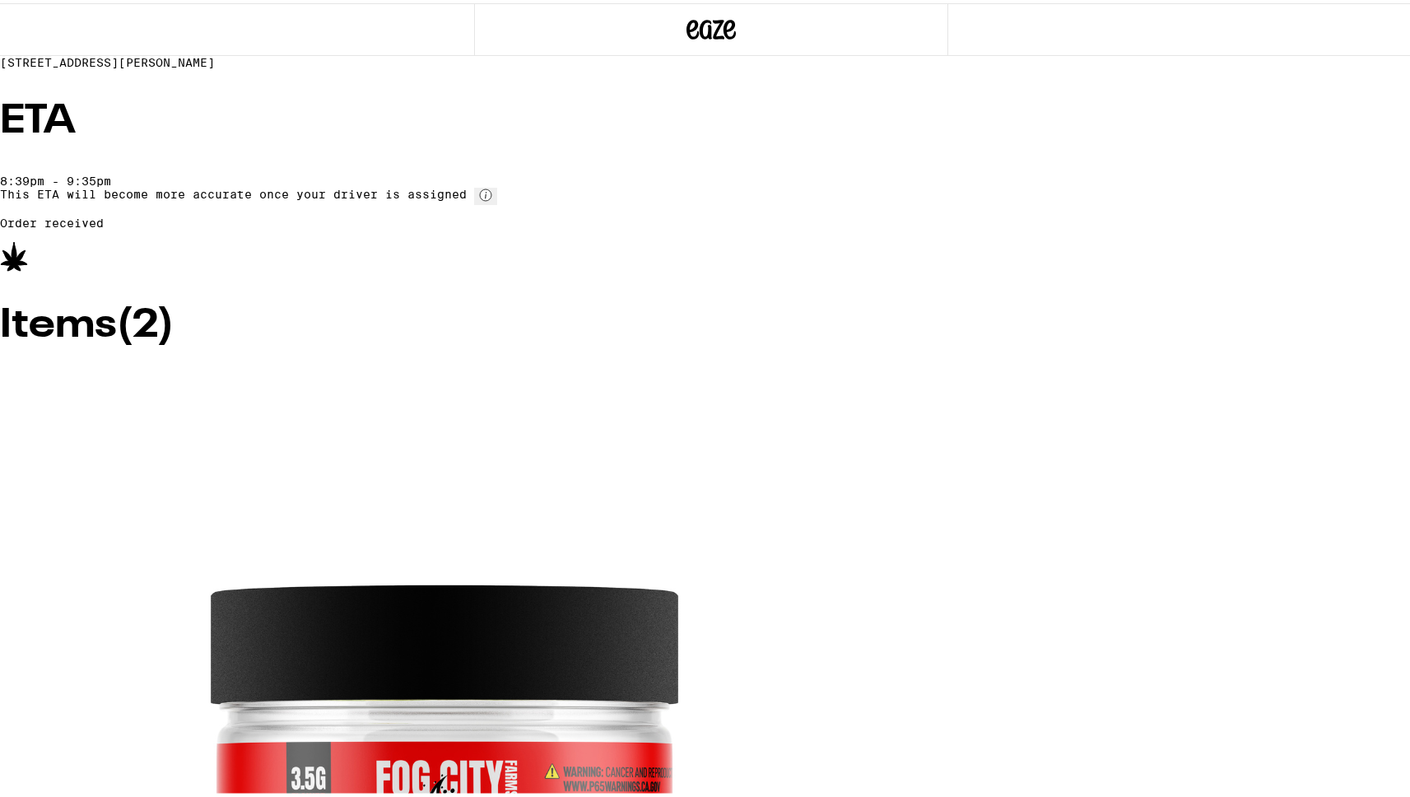
click at [741, 30] on div at bounding box center [711, 26] width 474 height 53
click at [700, 22] on icon at bounding box center [712, 26] width 25 height 20
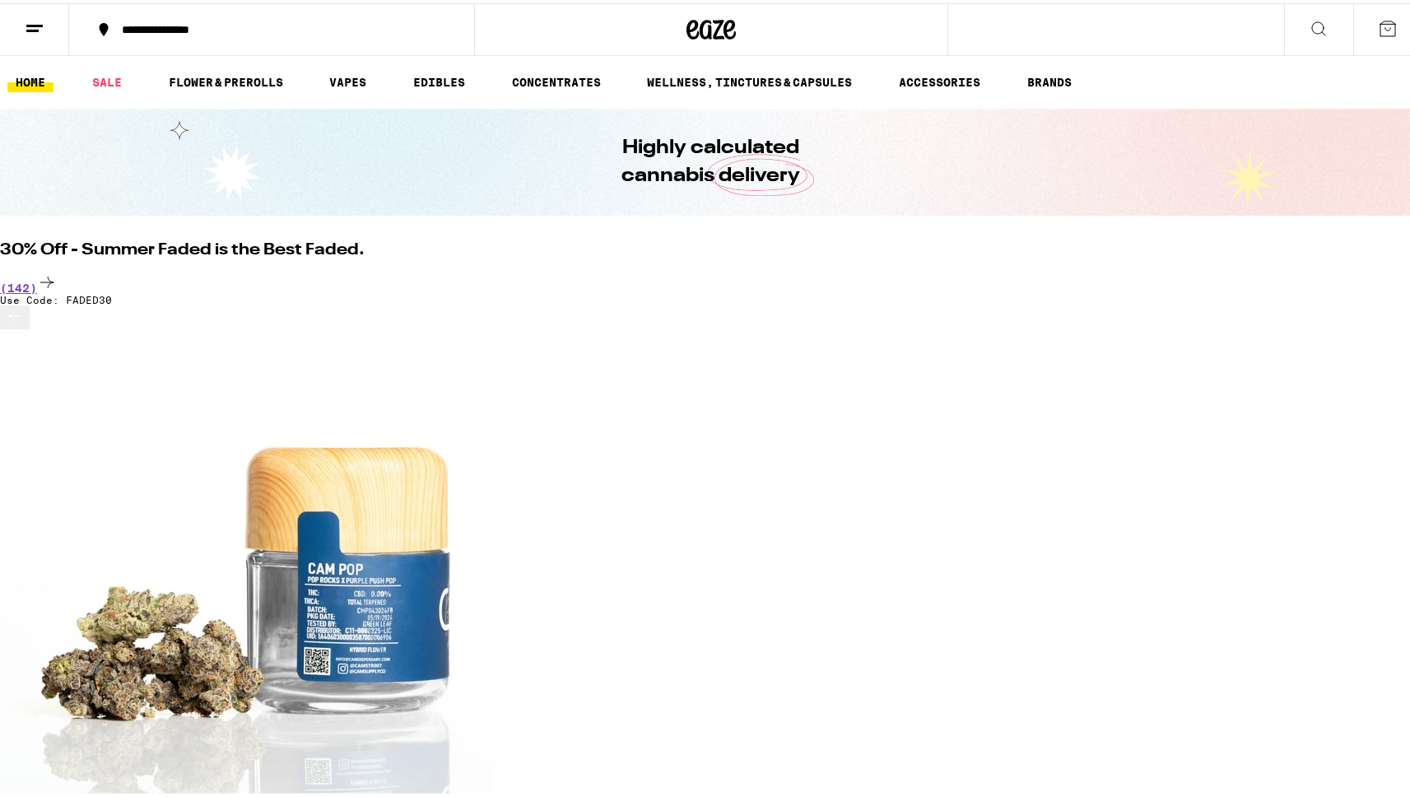
click at [42, 18] on icon at bounding box center [35, 26] width 20 height 20
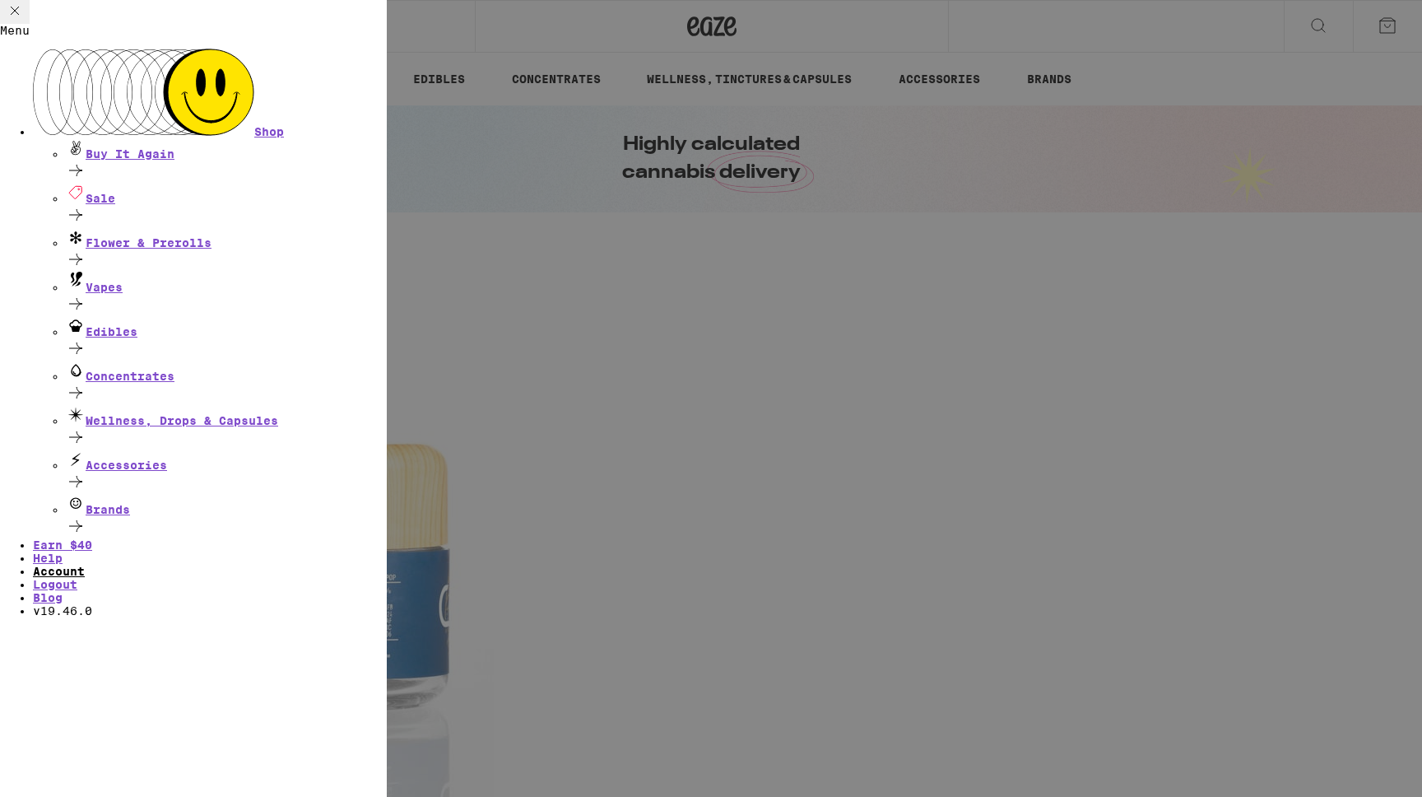
click at [85, 565] on link "Account" at bounding box center [59, 571] width 52 height 13
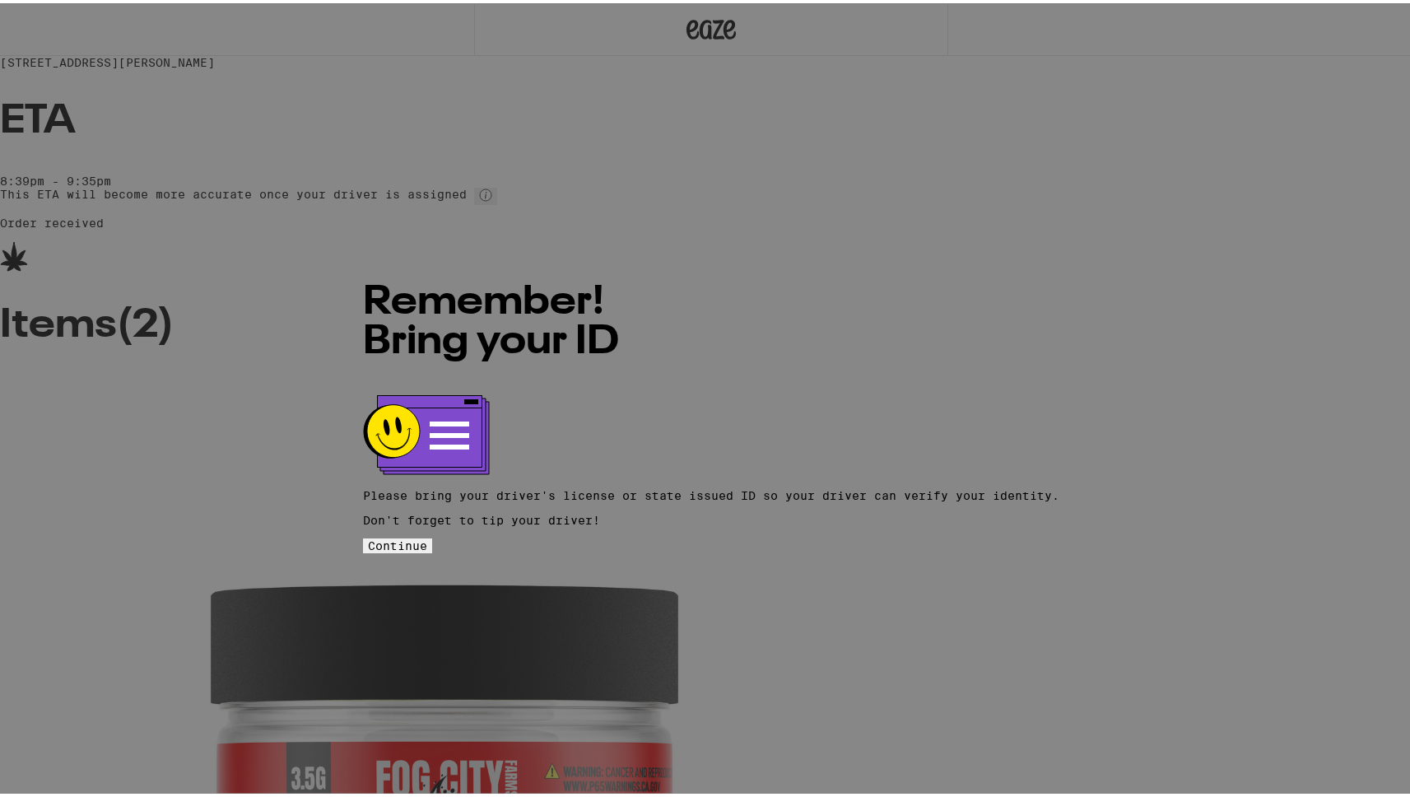
click at [427, 536] on span "Continue" at bounding box center [397, 542] width 59 height 13
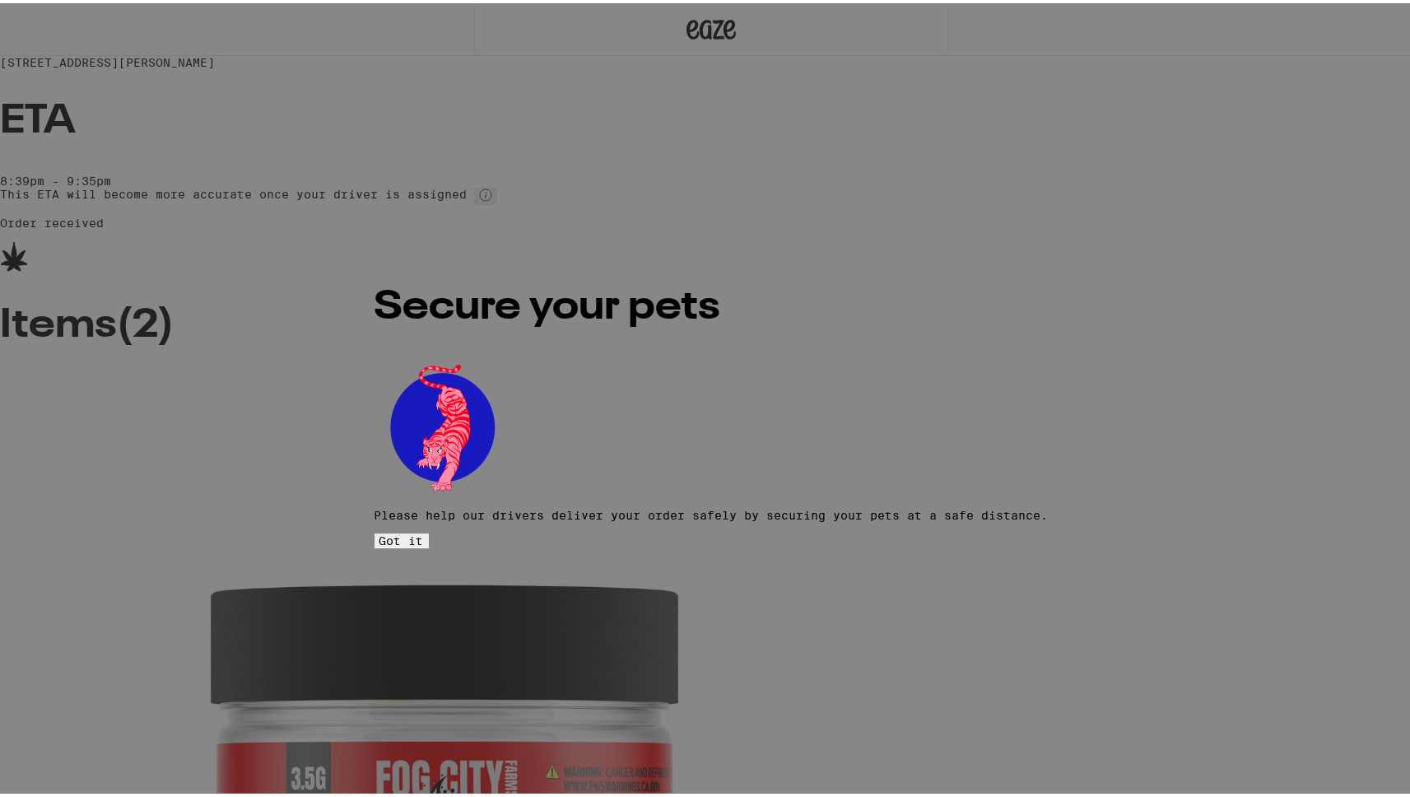
click at [424, 531] on span "Got it" at bounding box center [401, 537] width 44 height 13
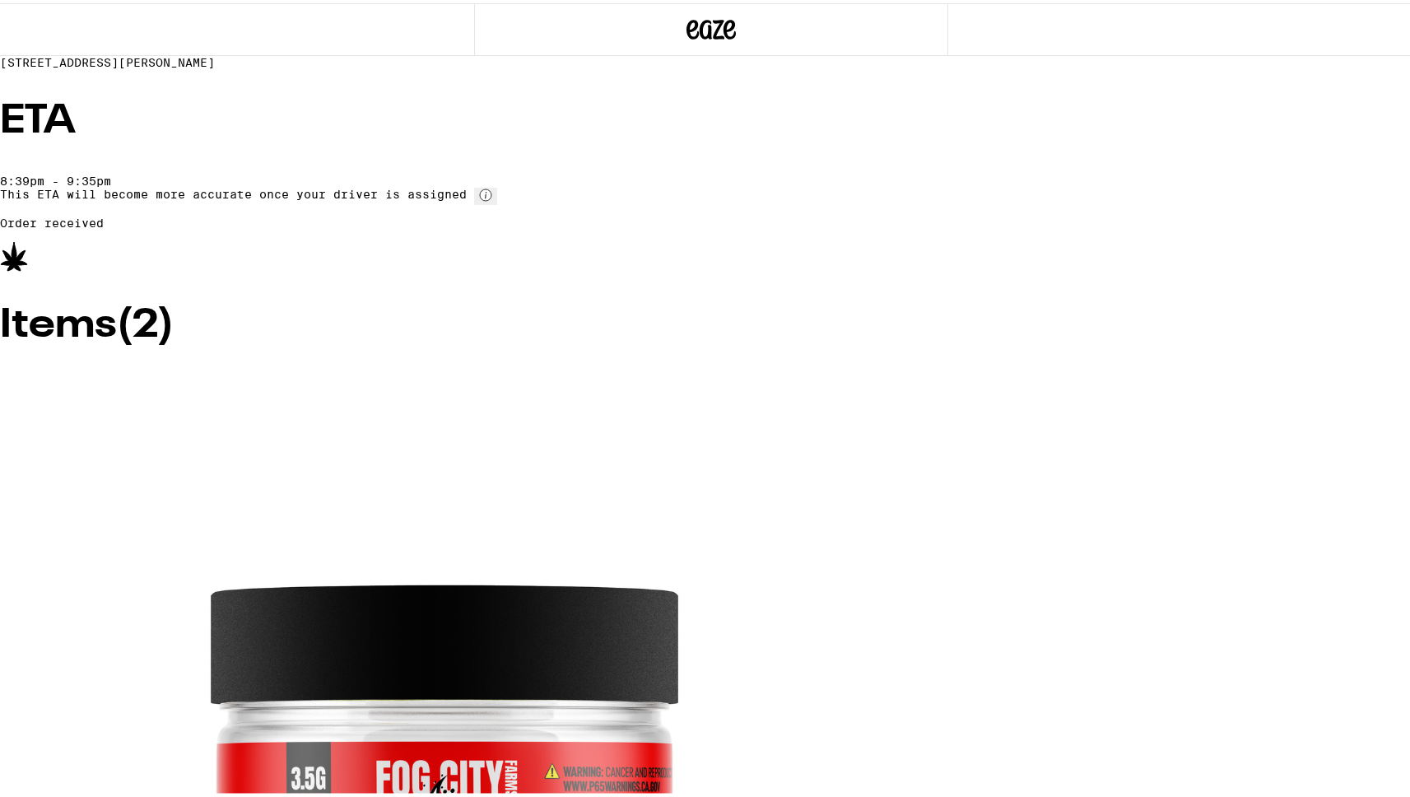
click at [710, 17] on icon at bounding box center [712, 26] width 25 height 20
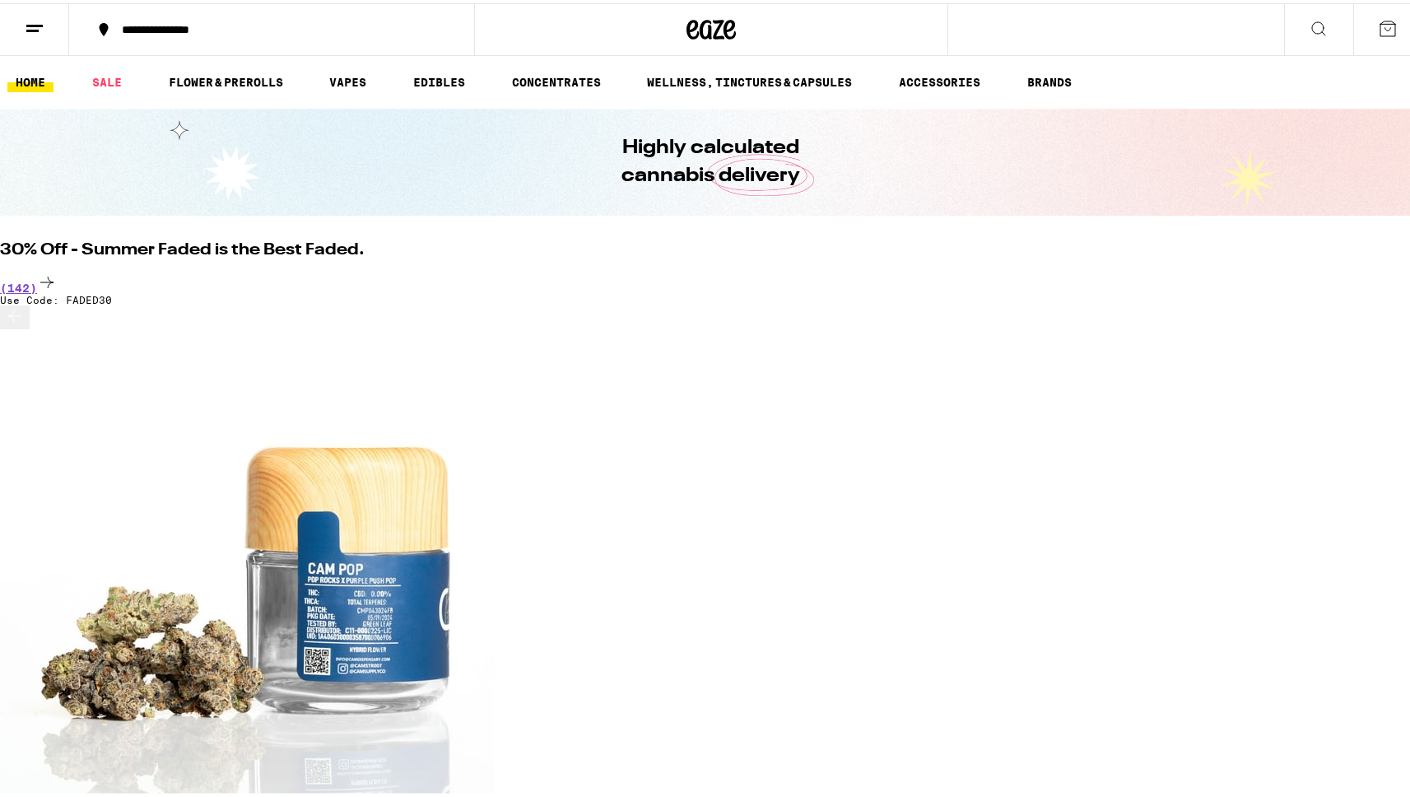
click at [33, 34] on icon at bounding box center [35, 26] width 20 height 20
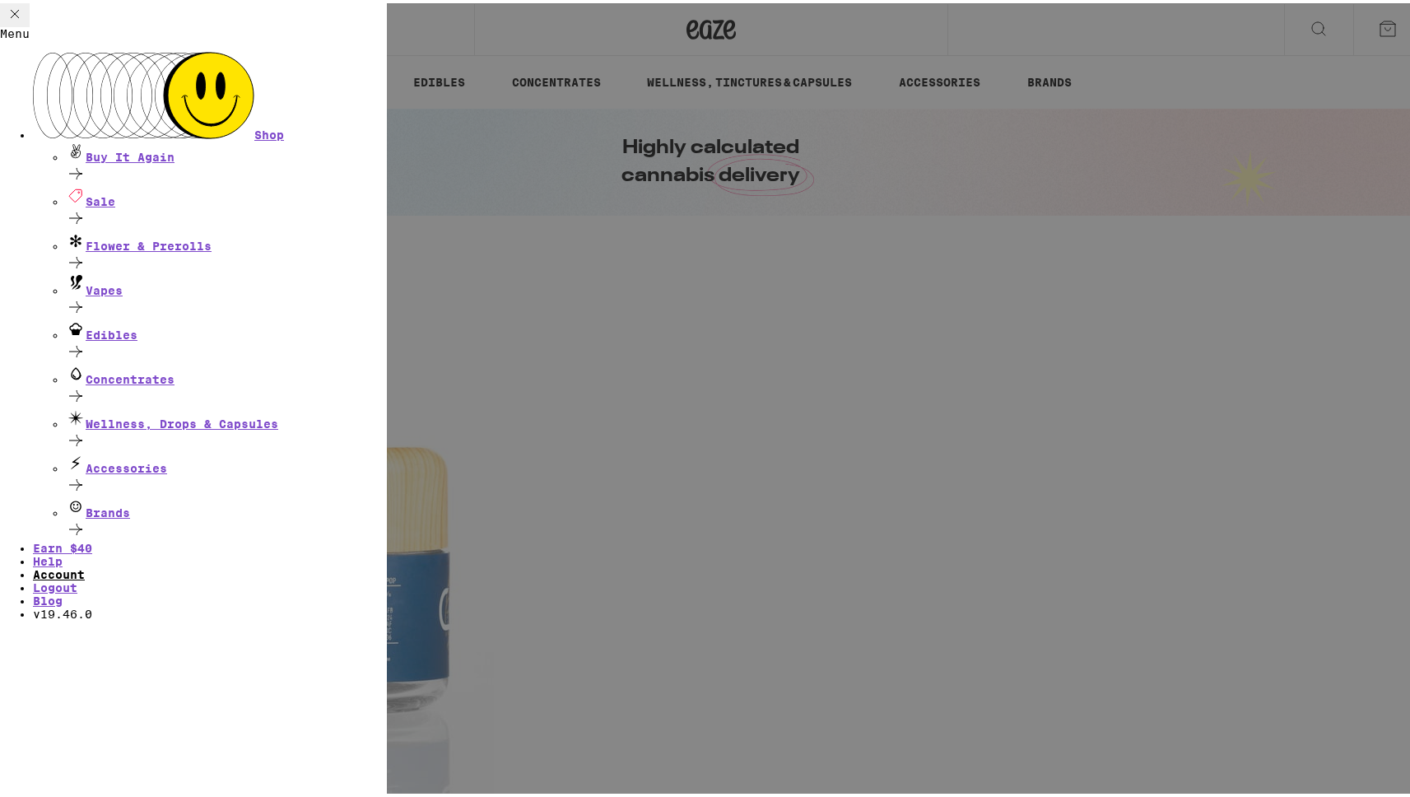
click at [85, 565] on link "Account" at bounding box center [59, 571] width 52 height 13
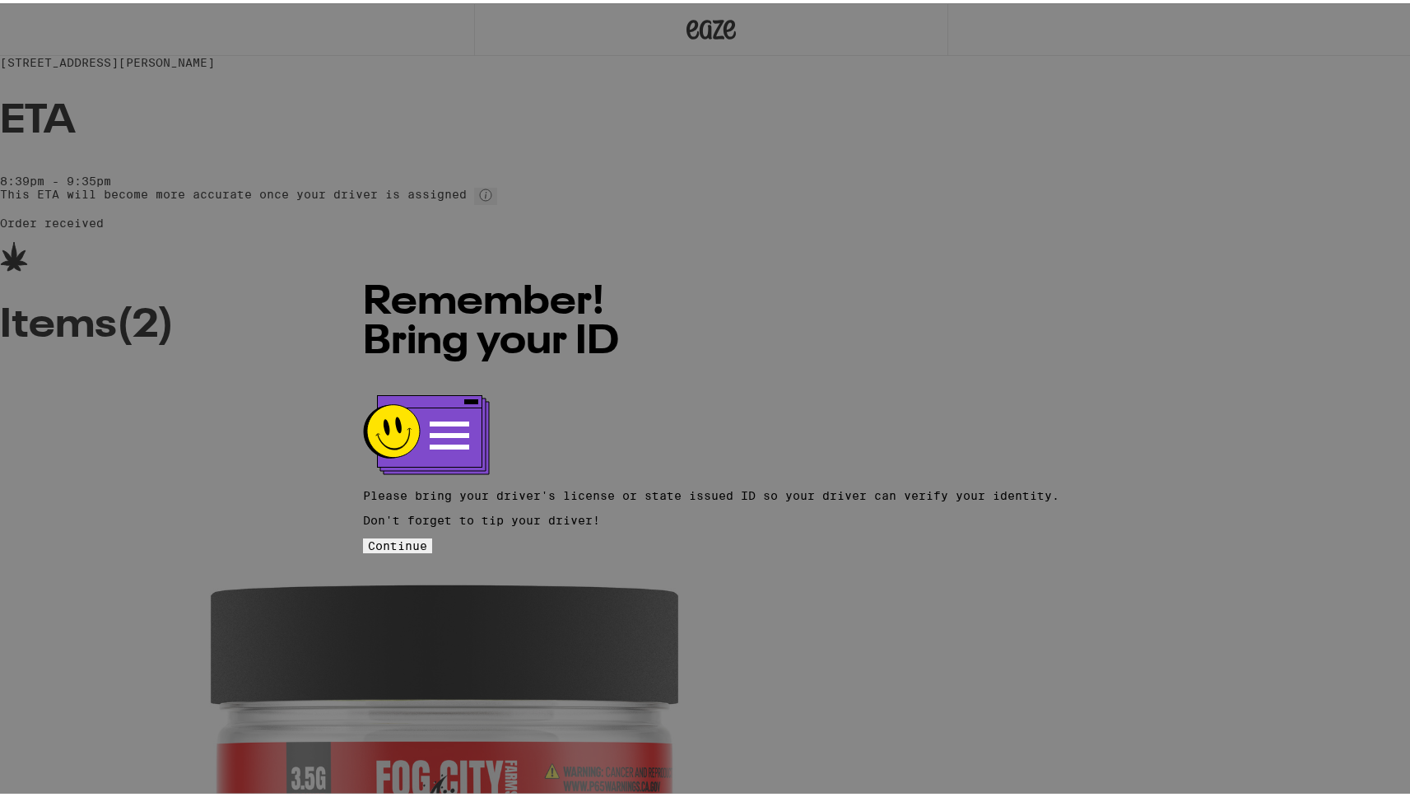
click at [432, 535] on button "Continue" at bounding box center [397, 542] width 69 height 15
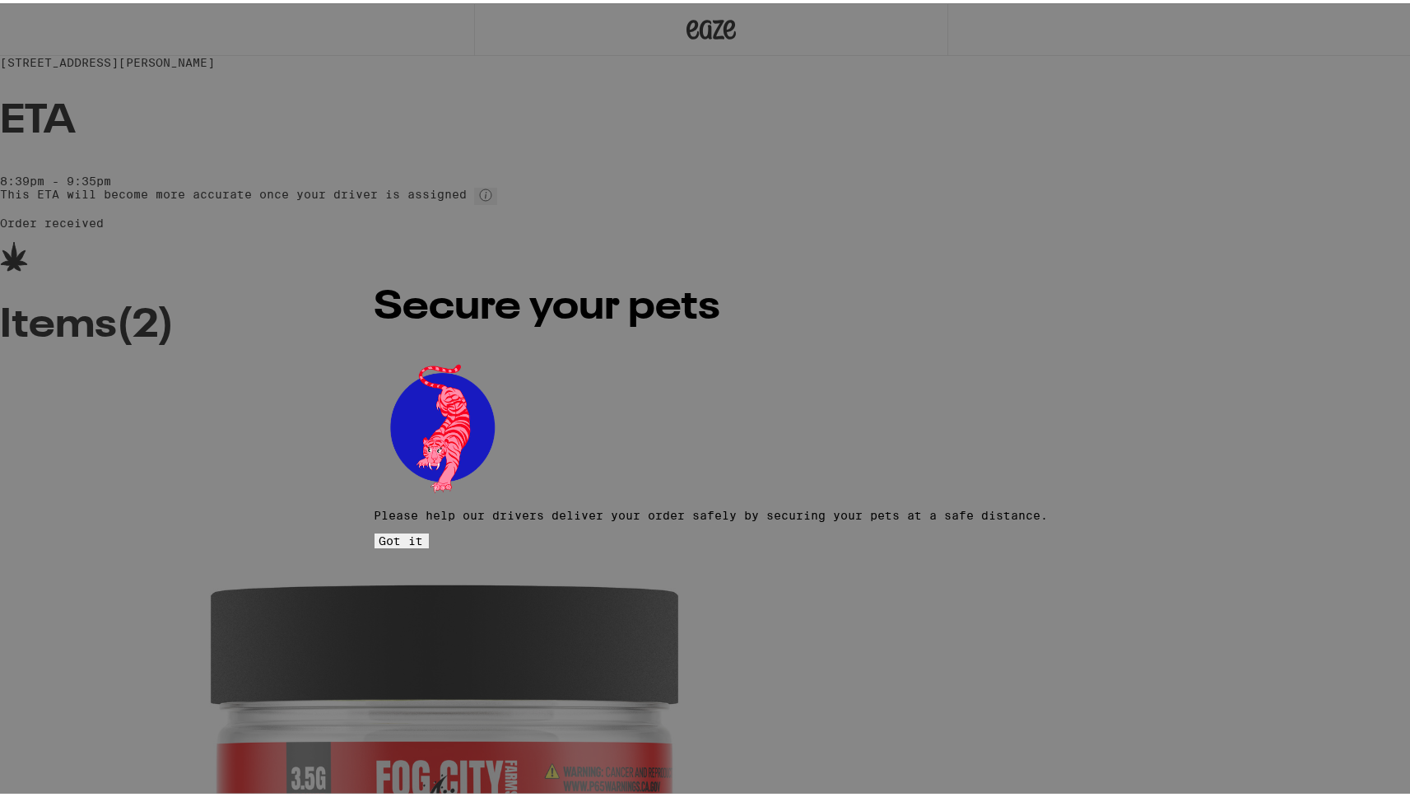
click at [429, 530] on button "Got it" at bounding box center [402, 537] width 54 height 15
